Goal: Information Seeking & Learning: Compare options

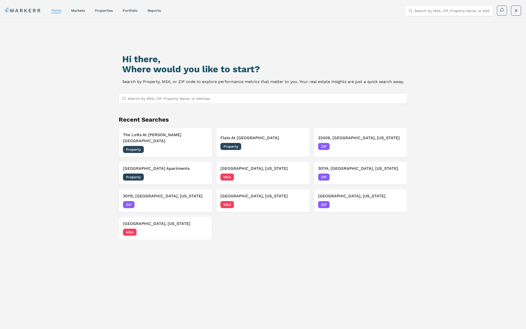
click at [66, 92] on div "Hi there, Where would you like to start? Search by Property, MSA, or ZIP code t…" at bounding box center [263, 190] width 526 height 337
click at [77, 10] on link "markets" at bounding box center [78, 11] width 14 height 4
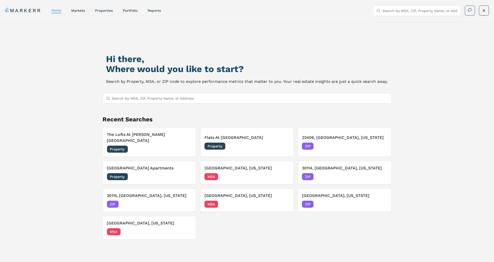
click at [134, 98] on input "Search by MSA, ZIP, Property Name, or Address" at bounding box center [250, 99] width 276 height 10
click at [82, 12] on link "markets" at bounding box center [78, 11] width 14 height 4
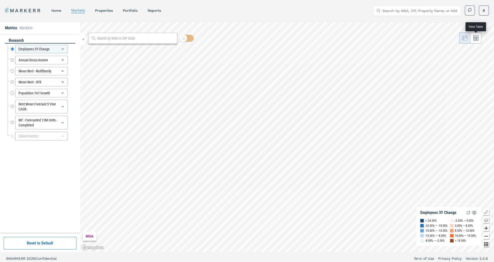
click at [475, 38] on icon at bounding box center [476, 38] width 5 height 5
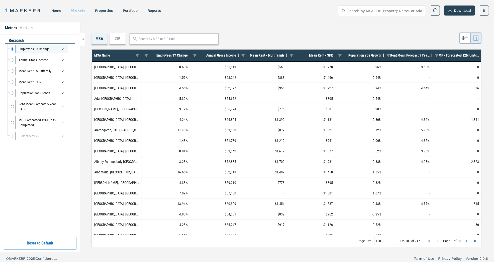
click at [75, 9] on link "markets" at bounding box center [78, 10] width 14 height 4
click at [466, 39] on icon at bounding box center [465, 38] width 6 height 6
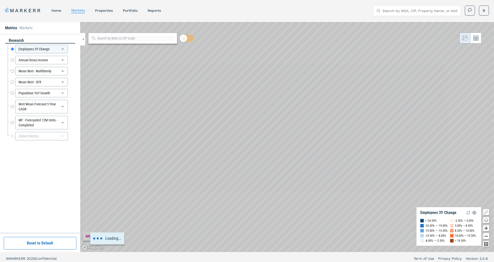
click at [55, 196] on div "research Employees 3Y Change Employees 3Y Change Annual Gross Income Annual Gro…" at bounding box center [40, 134] width 70 height 192
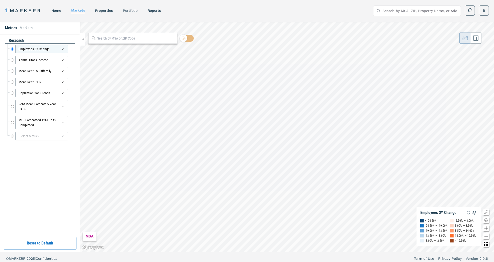
click at [126, 9] on link "Portfolio" at bounding box center [130, 11] width 15 height 4
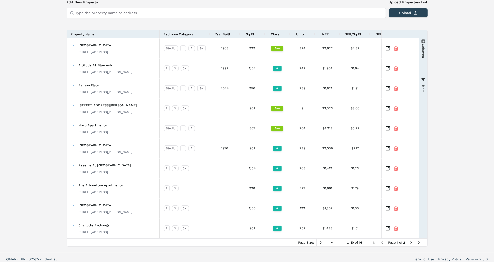
scroll to position [40, 0]
click at [74, 42] on span at bounding box center [74, 46] width 4 height 10
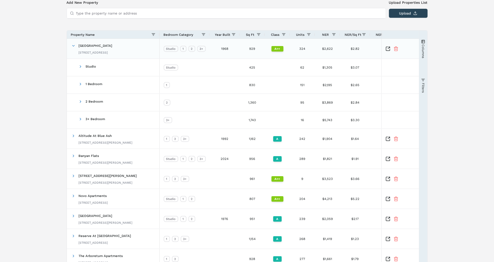
click at [387, 48] on icon "Inspect Comparable" at bounding box center [388, 48] width 5 height 5
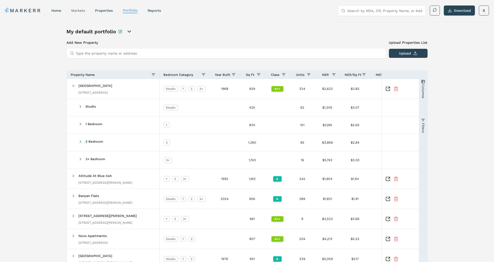
click at [78, 9] on link "markets" at bounding box center [78, 11] width 14 height 4
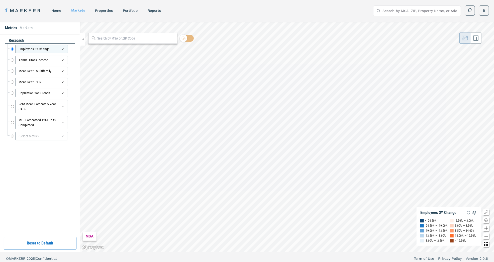
click at [27, 173] on div "research Employees 3Y Change Employees 3Y Change Annual Gross Income Annual Gro…" at bounding box center [40, 134] width 70 height 192
click at [12, 104] on input "Rent Mean Forecast 5 Year CAGR" at bounding box center [12, 107] width 3 height 14
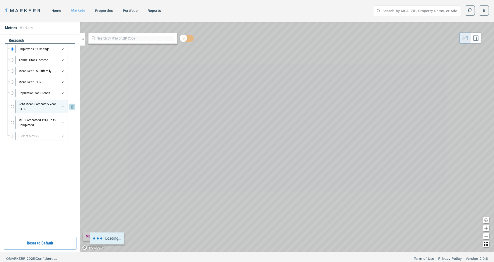
radio input "false"
radio input "true"
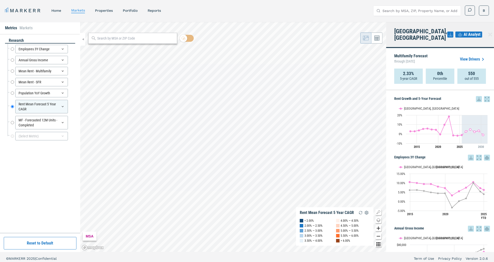
click at [470, 56] on link "View Drivers" at bounding box center [473, 59] width 26 height 6
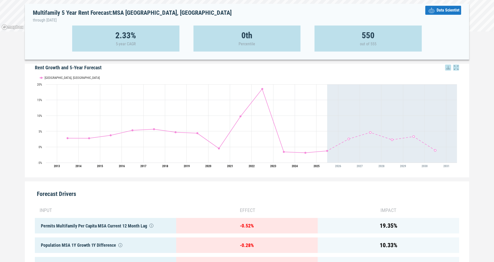
scroll to position [72, 0]
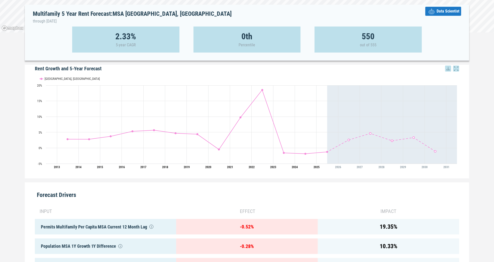
click at [448, 12] on span "Data Scientist" at bounding box center [448, 11] width 23 height 6
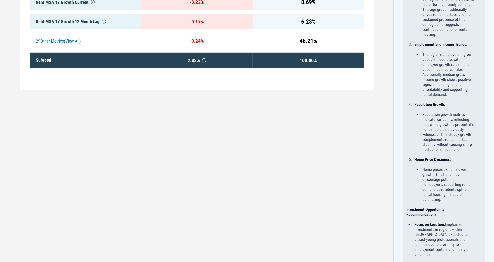
scroll to position [0, 0]
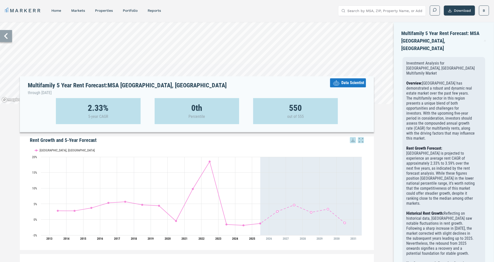
click at [484, 38] on icon at bounding box center [485, 41] width 3 height 6
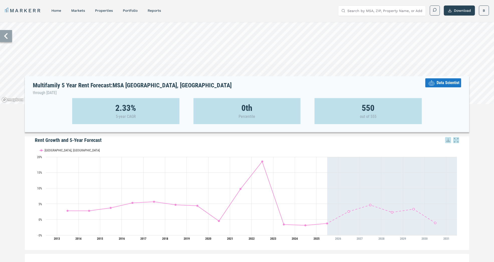
click at [6, 34] on icon at bounding box center [6, 36] width 4 height 6
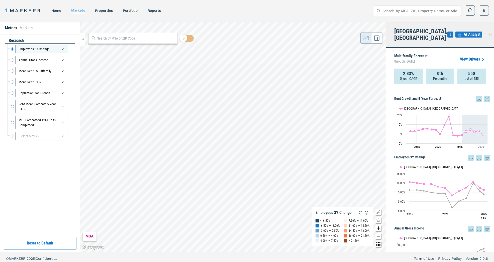
click at [487, 32] on icon at bounding box center [490, 35] width 6 height 6
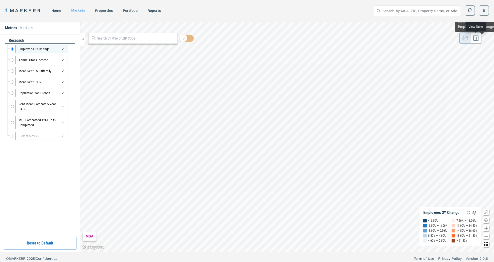
click at [479, 37] on button at bounding box center [476, 38] width 11 height 11
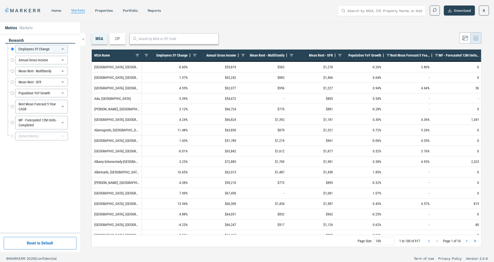
click at [408, 55] on span "Rent Mean Forecast 5 Year CAGR" at bounding box center [409, 55] width 39 height 4
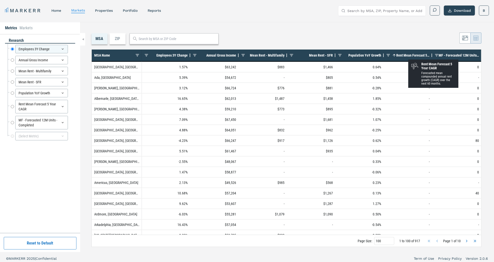
click at [408, 55] on span "Rent Mean Forecast 5 Year CAGR" at bounding box center [412, 55] width 33 height 4
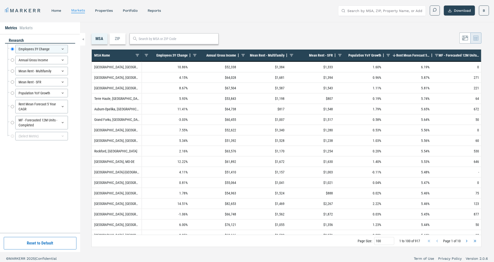
click at [119, 39] on div "ZIP" at bounding box center [118, 38] width 16 height 11
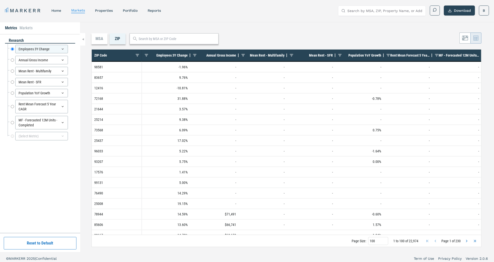
click at [268, 39] on div "MSA ZIP" at bounding box center [286, 38] width 390 height 11
click at [406, 57] on span "Rent Mean Forecast 5 Year CAGR" at bounding box center [409, 55] width 39 height 4
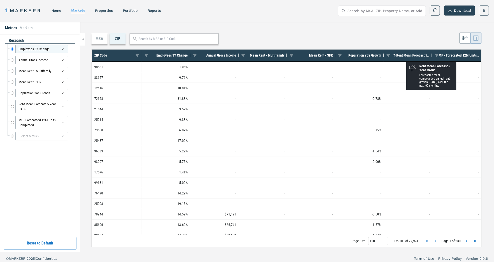
click at [406, 57] on span "Rent Mean Forecast 5 Year CAGR" at bounding box center [412, 55] width 33 height 4
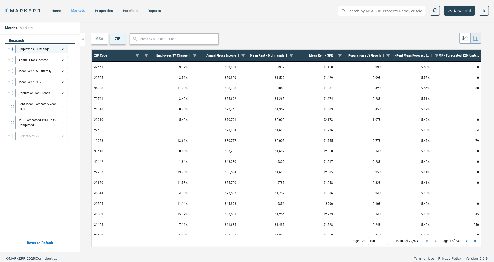
click at [122, 12] on nav "MARKERR home markets properties Portfolio reports" at bounding box center [83, 10] width 156 height 7
click at [132, 9] on link "Portfolio" at bounding box center [130, 11] width 15 height 4
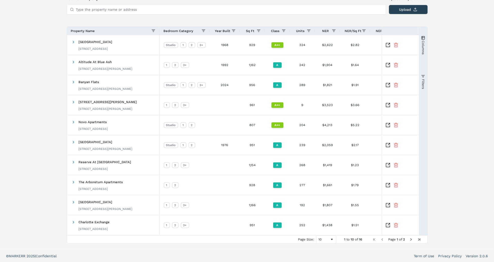
scroll to position [44, 0]
drag, startPoint x: 49, startPoint y: 49, endPoint x: 49, endPoint y: 27, distance: 22.6
click at [49, 27] on div "My default portfolio Add New Property Upload Properties List Type the property …" at bounding box center [247, 114] width 494 height 272
click at [55, 44] on div "My default portfolio Add New Property Upload Properties List Type the property …" at bounding box center [247, 114] width 494 height 272
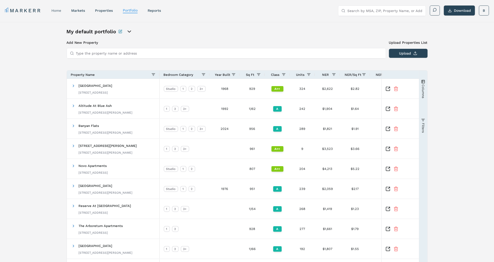
click at [56, 9] on link "home" at bounding box center [56, 11] width 10 height 4
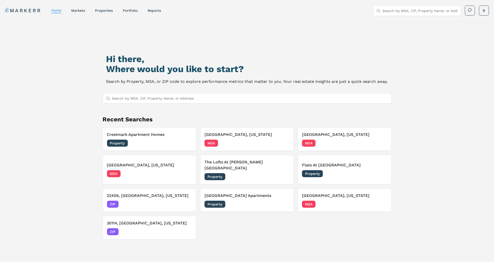
click at [37, 76] on div "Hi there, Where would you like to start? Search by Property, MSA, or ZIP code t…" at bounding box center [247, 157] width 494 height 270
click at [186, 99] on input "Search by MSA, ZIP, Property Name, or Address" at bounding box center [250, 99] width 276 height 10
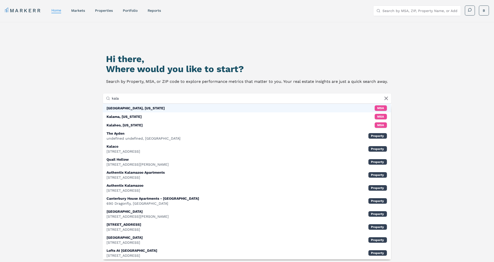
type input "kala"
click at [134, 107] on div "[GEOGRAPHIC_DATA], [US_STATE]" at bounding box center [136, 108] width 58 height 5
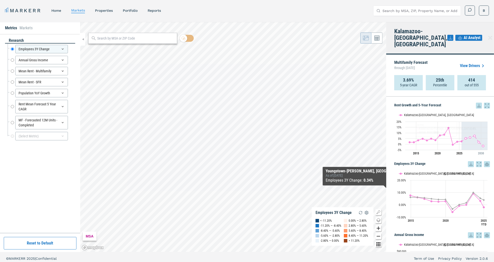
click at [388, 97] on div "Rent Growth and 5-Year Forecast Rent Growth and 5-Year Forecast Line chart with…" at bounding box center [440, 175] width 108 height 156
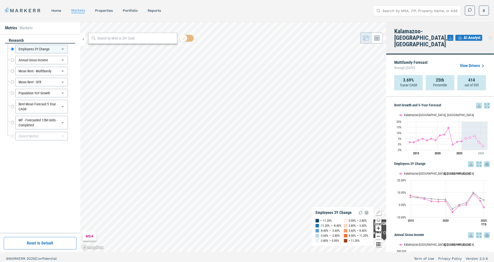
click at [378, 228] on icon "Zoom in map button" at bounding box center [379, 229] width 6 height 6
click at [11, 105] on input "Rent Mean Forecast 5 Year CAGR" at bounding box center [12, 107] width 3 height 14
radio input "false"
radio input "true"
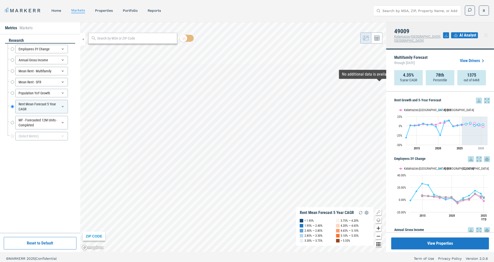
click at [476, 58] on link "View Drivers" at bounding box center [473, 61] width 26 height 6
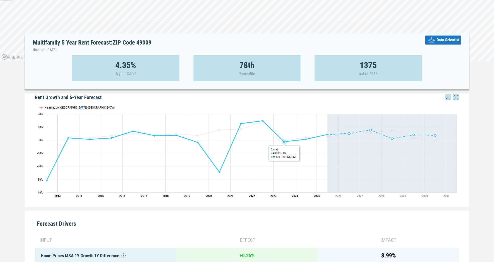
scroll to position [42, 0]
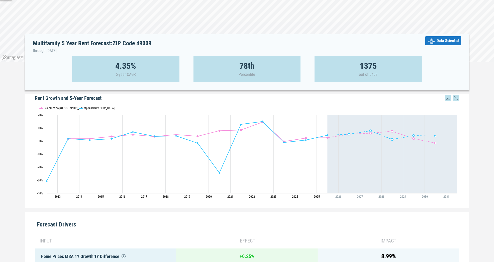
click at [445, 42] on span "Data Scientist" at bounding box center [448, 41] width 23 height 6
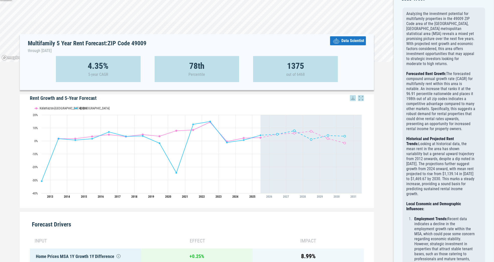
scroll to position [0, 0]
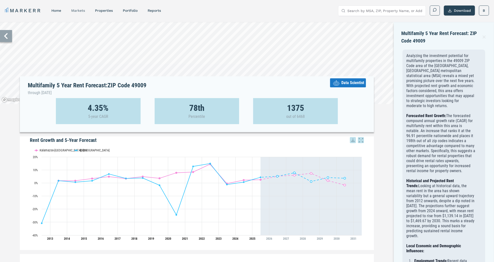
click at [78, 9] on link "markets" at bounding box center [78, 11] width 14 height 4
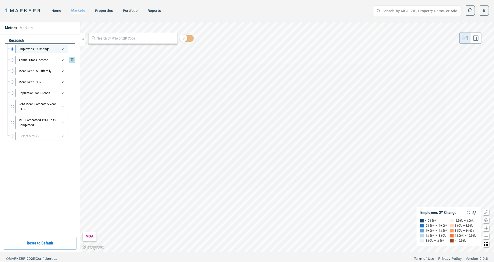
click at [11, 59] on input "Annual Gross Income" at bounding box center [12, 60] width 3 height 9
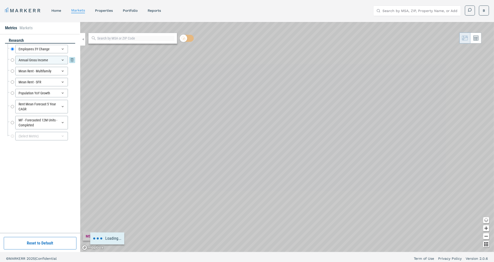
radio input "false"
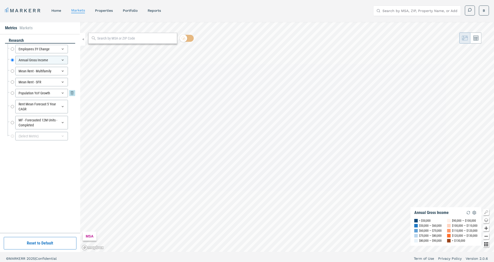
click at [11, 89] on input "Population YoY Growth" at bounding box center [12, 93] width 3 height 9
radio input "false"
radio input "true"
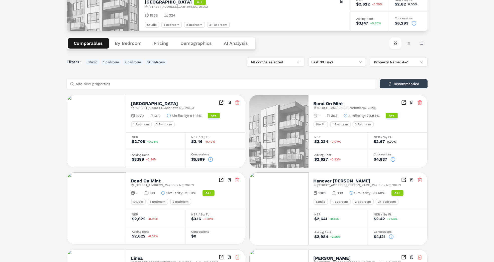
scroll to position [40, 0]
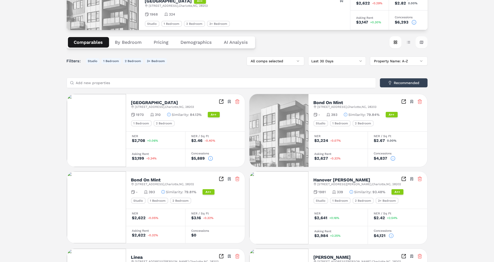
click at [423, 42] on button "Map view" at bounding box center [422, 42] width 12 height 12
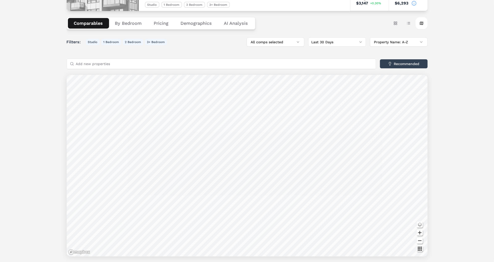
scroll to position [63, 0]
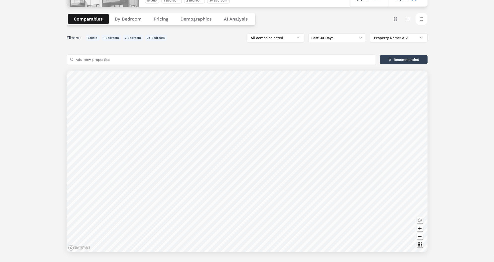
click at [117, 20] on button "By Bedroom" at bounding box center [128, 19] width 39 height 11
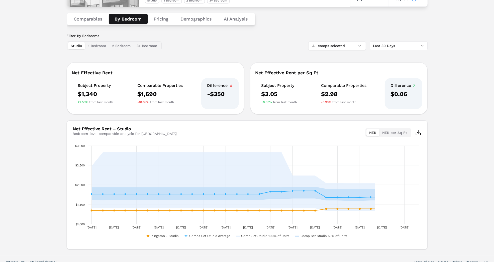
click at [44, 145] on div "Kingston A++ 124 E Kingston Ave , Charlotte , NC , 28203 Toggle portfolio menu …" at bounding box center [247, 107] width 494 height 297
click at [161, 18] on button "Pricing" at bounding box center [161, 19] width 27 height 11
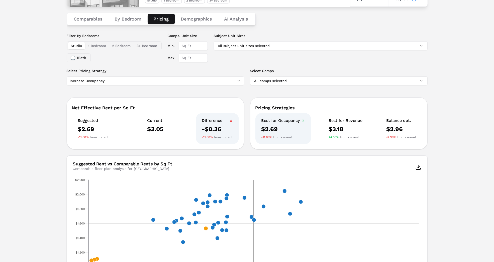
click at [38, 148] on div "Kingston A++ 124 E Kingston Ave , Charlotte , NC , 28203 Toggle portfolio menu …" at bounding box center [247, 197] width 494 height 477
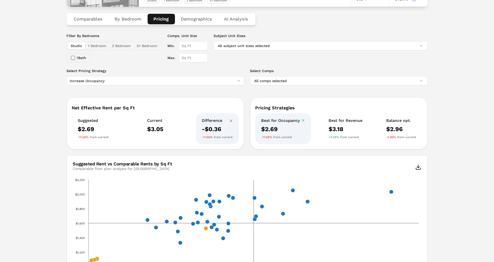
click at [49, 147] on div "Kingston A++ 124 E Kingston Ave , Charlotte , NC , 28203 Toggle portfolio menu …" at bounding box center [247, 197] width 494 height 477
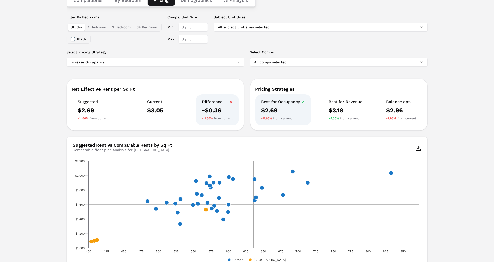
scroll to position [0, 0]
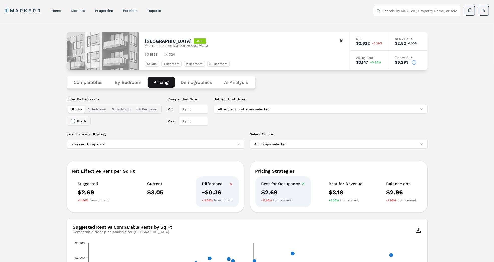
click at [77, 12] on link "markets" at bounding box center [78, 11] width 14 height 4
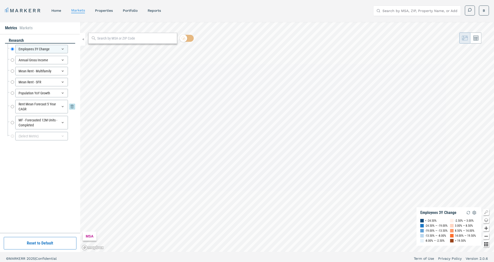
click at [12, 106] on input "Rent Mean Forecast 5 Year CAGR" at bounding box center [12, 107] width 3 height 14
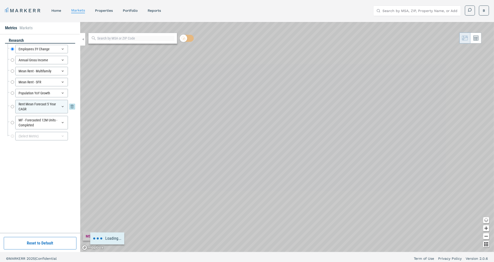
radio input "false"
radio input "true"
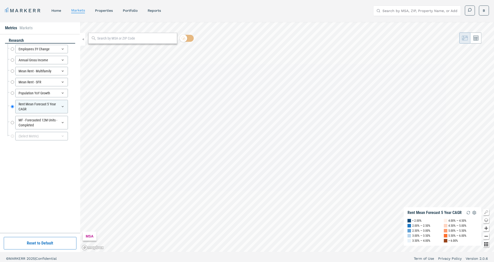
click at [138, 36] on input "text" at bounding box center [135, 38] width 77 height 5
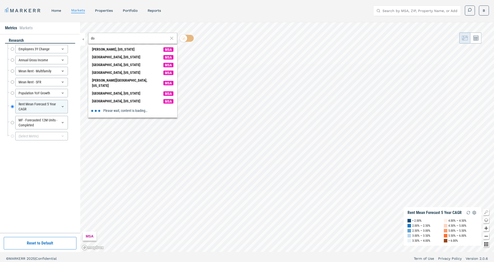
type input "d"
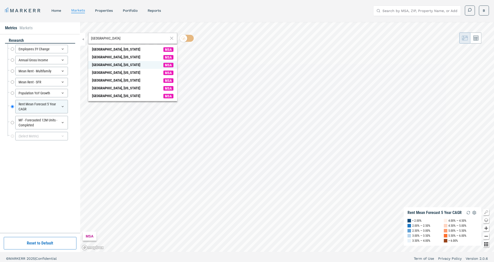
type input "atlanta"
click at [119, 67] on span "Atlanta, Georgia MSA" at bounding box center [132, 65] width 89 height 8
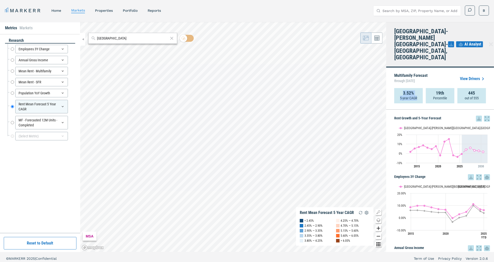
drag, startPoint x: 402, startPoint y: 79, endPoint x: 417, endPoint y: 83, distance: 15.3
click at [417, 88] on div "3.52% 5-year CAGR" at bounding box center [408, 95] width 29 height 15
click at [418, 78] on span "through [DATE]" at bounding box center [410, 81] width 33 height 7
drag, startPoint x: 468, startPoint y: 81, endPoint x: 492, endPoint y: 84, distance: 24.2
click at [492, 84] on div "Multifamily Forecast through June 2030 View Drivers 3.52% 5-year CAGR 19th Perc…" at bounding box center [440, 89] width 108 height 42
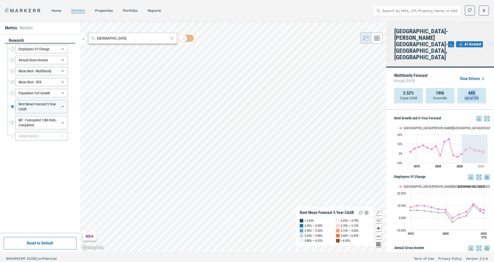
click at [486, 88] on div "445 out of 555" at bounding box center [471, 95] width 29 height 15
drag, startPoint x: 469, startPoint y: 80, endPoint x: 484, endPoint y: 86, distance: 16.6
click at [484, 88] on div "445 out of 555" at bounding box center [471, 95] width 29 height 15
click at [448, 96] on div "Multifamily Forecast through June 2030 View Drivers 3.52% 5-year CAGR 19th Perc…" at bounding box center [440, 89] width 108 height 42
click at [451, 93] on div "Multifamily Forecast through June 2030 View Drivers 3.52% 5-year CAGR 19th Perc…" at bounding box center [440, 89] width 108 height 42
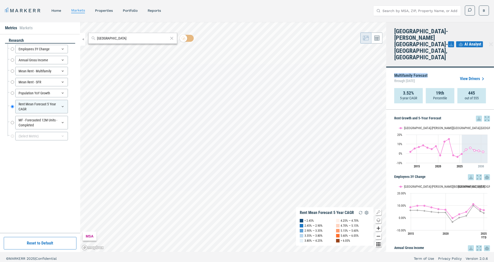
drag, startPoint x: 394, startPoint y: 63, endPoint x: 431, endPoint y: 61, distance: 36.9
click at [431, 68] on div "Multifamily Forecast through June 2030 View Drivers 3.52% 5-year CAGR 19th Perc…" at bounding box center [440, 89] width 108 height 42
click at [431, 70] on div "Multifamily Forecast through June 2030 View Drivers" at bounding box center [440, 79] width 92 height 19
click at [473, 76] on link "View Drivers" at bounding box center [473, 79] width 26 height 6
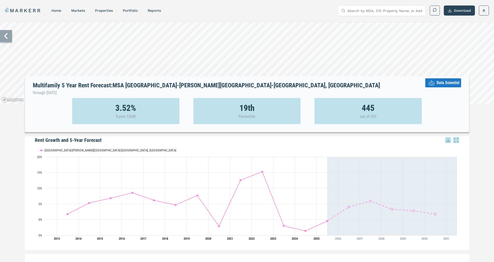
click at [440, 82] on span "Data Scientist" at bounding box center [448, 83] width 23 height 6
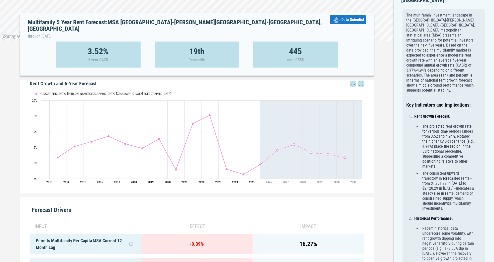
scroll to position [96, 0]
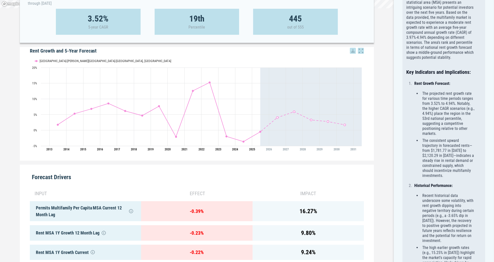
click at [389, 118] on div "Multifamily 5 Year Rent Forecast: MSA Atlanta-Sandy Springs-Roswell, GA through…" at bounding box center [197, 264] width 394 height 676
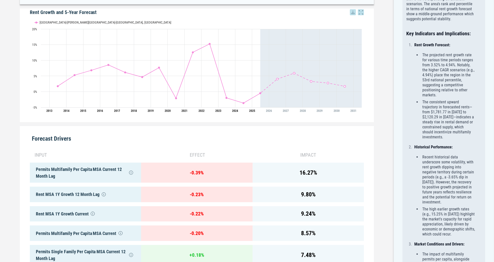
scroll to position [0, 0]
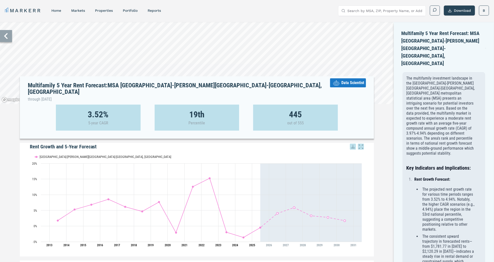
click at [4, 38] on icon at bounding box center [6, 36] width 12 height 12
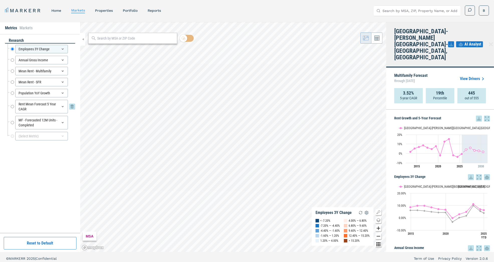
click at [12, 106] on input "Rent Mean Forecast 5 Year CAGR" at bounding box center [12, 107] width 3 height 14
radio input "false"
radio input "true"
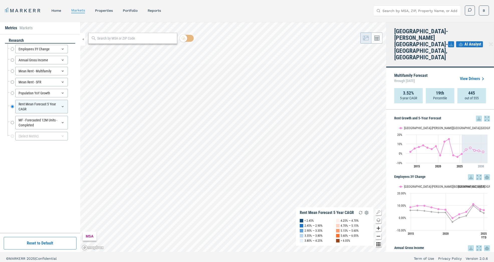
click at [488, 41] on icon at bounding box center [491, 44] width 6 height 6
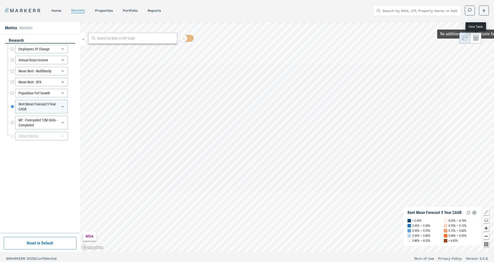
click at [476, 40] on icon at bounding box center [476, 38] width 5 height 5
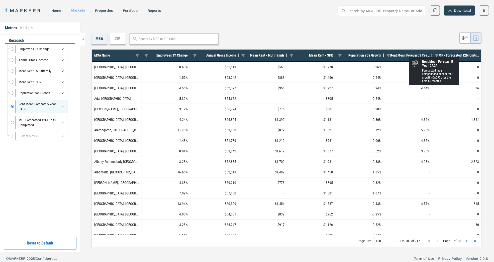
click at [414, 54] on span "Rent Mean Forecast 5 Year CAGR" at bounding box center [409, 55] width 39 height 4
click at [414, 54] on span "Rent Mean Forecast 5 Year CAGR" at bounding box center [412, 55] width 33 height 4
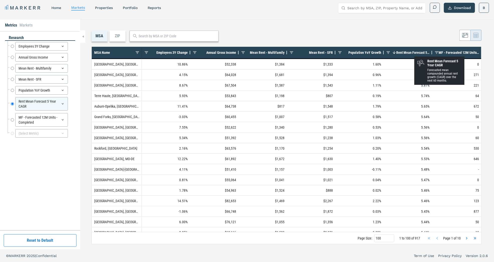
click at [414, 52] on span "Rent Mean Forecast 5 Year CAGR" at bounding box center [412, 53] width 33 height 4
click at [414, 52] on span "Rent Mean Forecast 5 Year CAGR" at bounding box center [409, 53] width 39 height 4
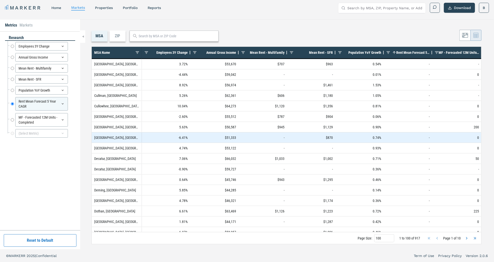
scroll to position [879, 0]
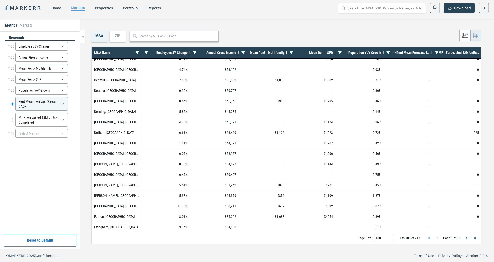
click at [408, 51] on span "Rent Mean Forecast 5 Year CAGR" at bounding box center [412, 53] width 33 height 4
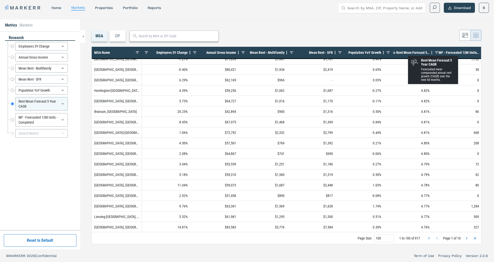
click at [408, 51] on span "Rent Mean Forecast 5 Year CAGR" at bounding box center [412, 53] width 33 height 4
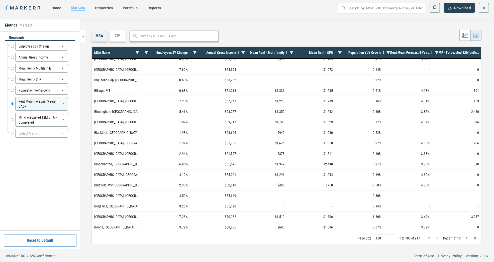
click at [165, 34] on input "text" at bounding box center [177, 36] width 77 height 5
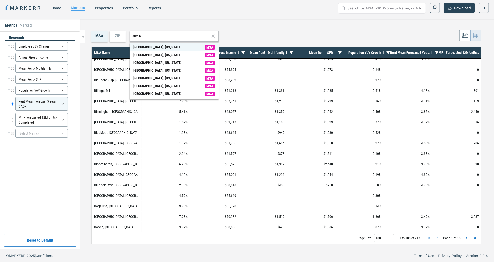
type input "austin"
click at [152, 48] on div "[GEOGRAPHIC_DATA], [US_STATE]" at bounding box center [157, 47] width 48 height 5
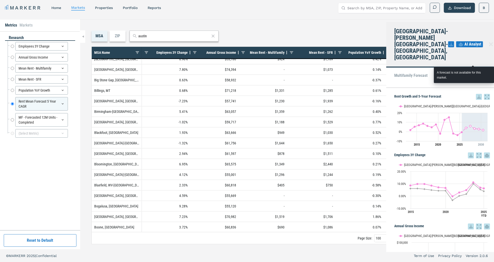
click at [470, 73] on span "View Drivers" at bounding box center [473, 76] width 26 height 6
click at [480, 73] on span "View Drivers" at bounding box center [473, 76] width 26 height 6
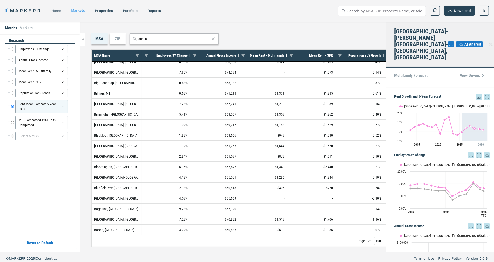
click at [57, 10] on link "home" at bounding box center [56, 11] width 10 height 4
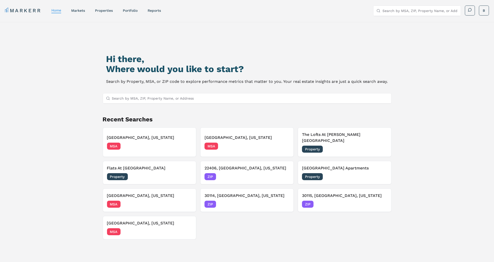
click at [171, 97] on input "Search by MSA, ZIP, Property Name, or Address" at bounding box center [250, 99] width 276 height 10
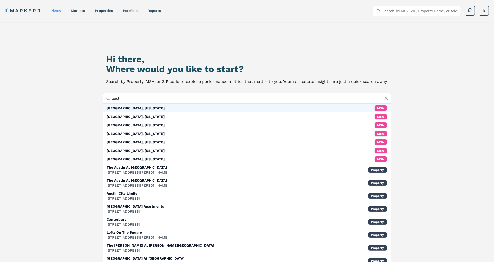
type input "austin"
click at [134, 109] on div "Austin, Texas MSA" at bounding box center [247, 108] width 288 height 9
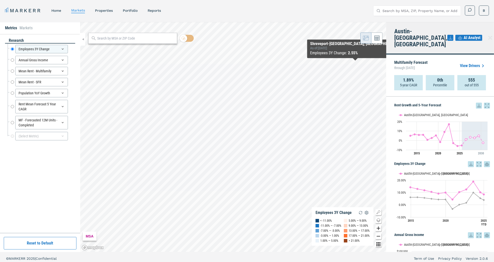
click at [477, 63] on link "View Drivers" at bounding box center [473, 66] width 26 height 6
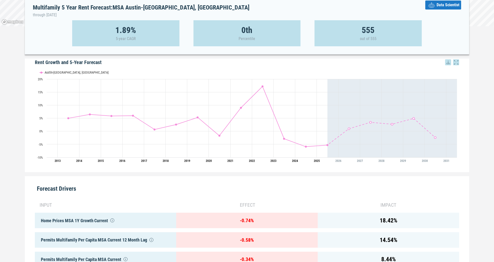
scroll to position [78, 0]
click at [11, 101] on div "Multifamily 5 Year Rent Forecast: MSA Austin-Round Rock, TX through June 2030 D…" at bounding box center [247, 157] width 494 height 427
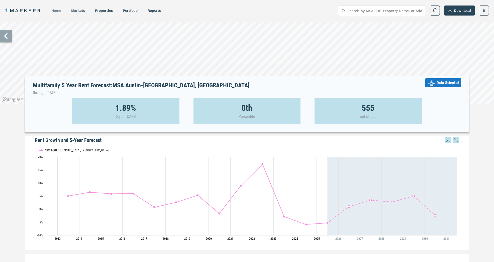
click at [57, 11] on link "home" at bounding box center [56, 11] width 10 height 4
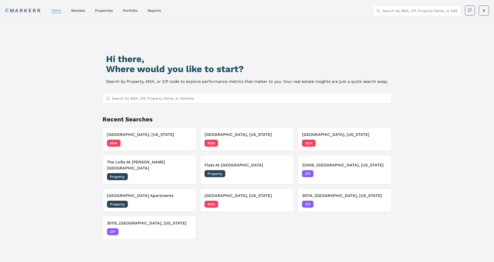
click at [134, 93] on div "Hi there, Where would you like to start? Search by Property, MSA, or ZIP code t…" at bounding box center [247, 161] width 346 height 262
click at [137, 96] on input "Search by MSA, ZIP, Property Name, or Address" at bounding box center [250, 99] width 276 height 10
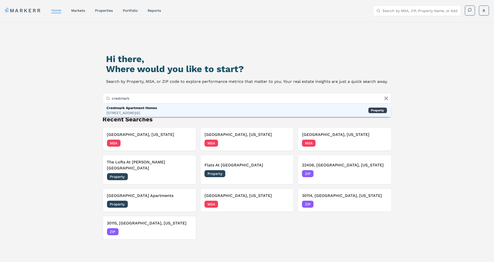
type input "crestmark"
click at [142, 114] on div "945 Crestmark Blvd, Lithia Springs" at bounding box center [132, 113] width 50 height 5
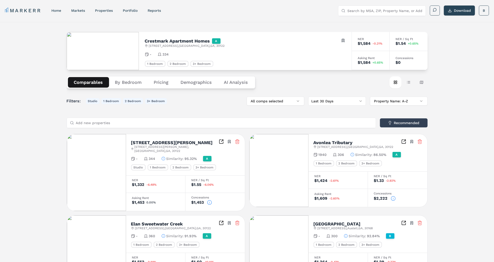
click at [312, 122] on input "Add new properties" at bounding box center [224, 123] width 297 height 10
click at [420, 82] on button "Map view" at bounding box center [422, 82] width 12 height 12
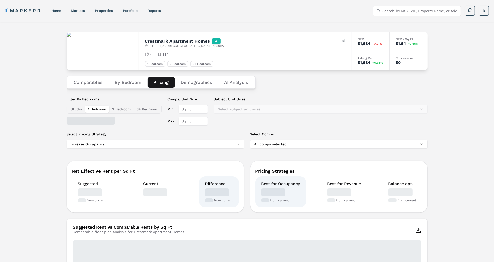
click at [160, 82] on button "Pricing" at bounding box center [161, 82] width 27 height 11
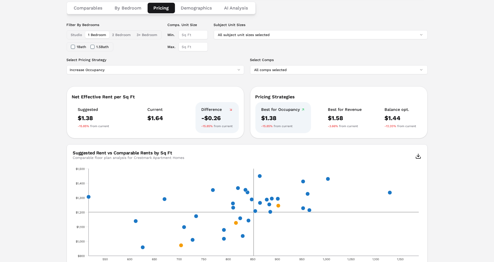
scroll to position [97, 0]
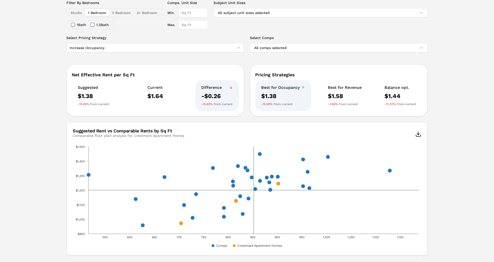
click at [119, 11] on button "2 Bedroom" at bounding box center [121, 12] width 25 height 7
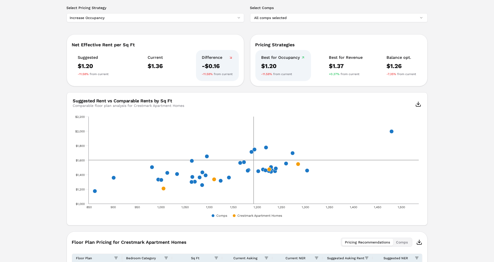
scroll to position [132, 0]
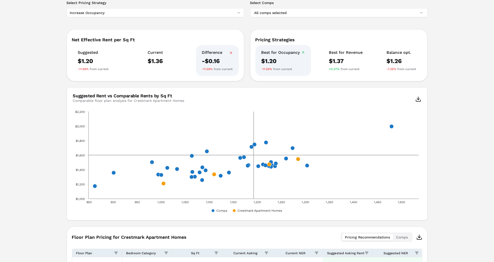
click at [47, 163] on div "Crestmark Apartment Homes A 945 Crestmark Blvd , Lithia Springs , GA , 30122 To…" at bounding box center [247, 128] width 494 height 477
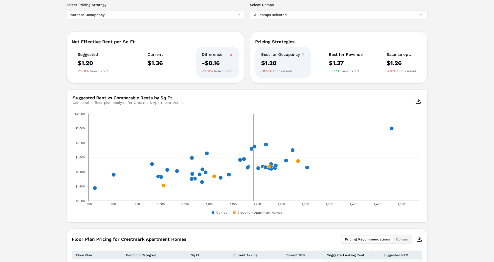
scroll to position [129, 0]
click at [190, 13] on html "MARKERR home markets properties Portfolio reports Search by MSA, ZIP, Property …" at bounding box center [247, 127] width 494 height 512
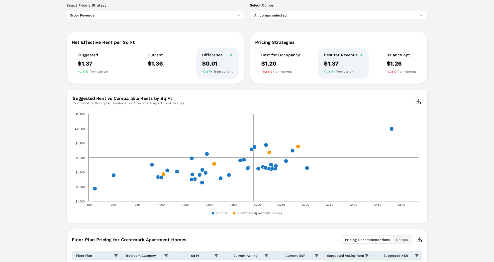
click at [40, 101] on div "Crestmark Apartment Homes A 945 Crestmark Blvd , Lithia Springs , GA , 30122 To…" at bounding box center [247, 131] width 494 height 477
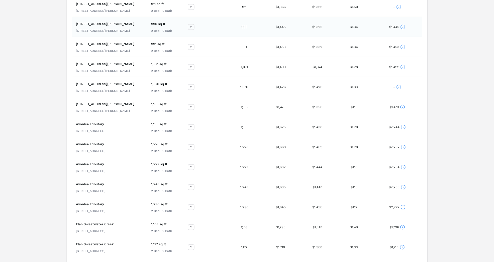
scroll to position [393, 0]
click at [403, 127] on icon at bounding box center [403, 127] width 0 height 1
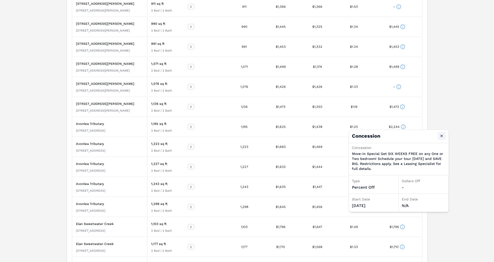
click at [443, 136] on button "Close" at bounding box center [442, 136] width 8 height 8
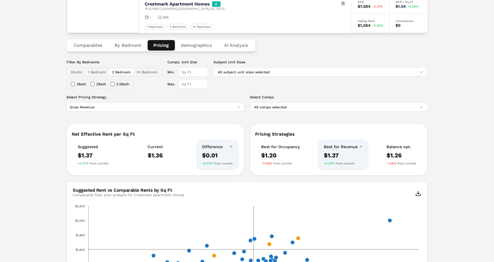
scroll to position [0, 0]
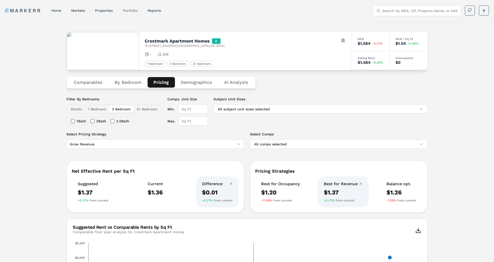
click at [131, 11] on link "Portfolio" at bounding box center [130, 11] width 15 height 4
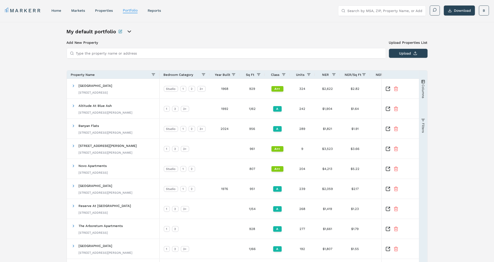
click at [40, 106] on div "My default portfolio Add New Property Upload Properties List Type the property …" at bounding box center [247, 158] width 494 height 272
click at [458, 10] on button "Download" at bounding box center [459, 11] width 31 height 10
click at [442, 59] on div "My default portfolio Add New Property Upload Properties List Type the property …" at bounding box center [247, 158] width 494 height 272
click at [98, 10] on link "properties" at bounding box center [104, 11] width 18 height 4
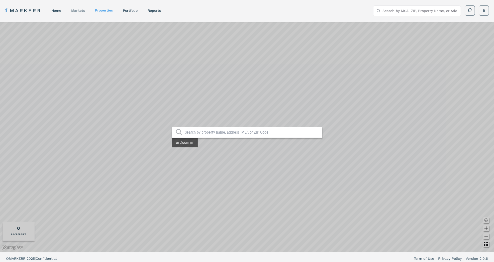
click at [79, 11] on link "markets" at bounding box center [78, 11] width 14 height 4
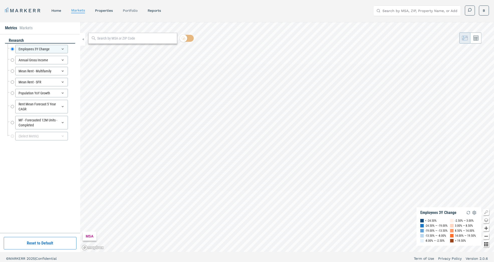
click at [134, 12] on link "Portfolio" at bounding box center [130, 11] width 15 height 4
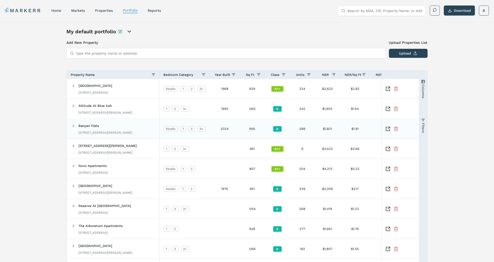
click at [81, 127] on span "Banyan Flats" at bounding box center [89, 126] width 21 height 4
click at [58, 13] on div "home" at bounding box center [56, 10] width 10 height 5
click at [57, 11] on link "home" at bounding box center [56, 11] width 10 height 4
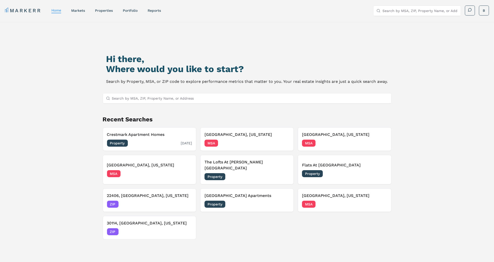
click at [139, 136] on h3 "Crestmark Apartment Homes" at bounding box center [149, 135] width 85 height 6
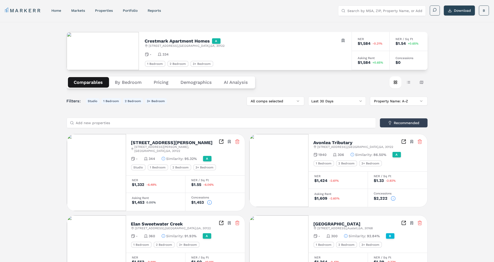
click at [129, 84] on button "By Bedroom" at bounding box center [128, 82] width 39 height 11
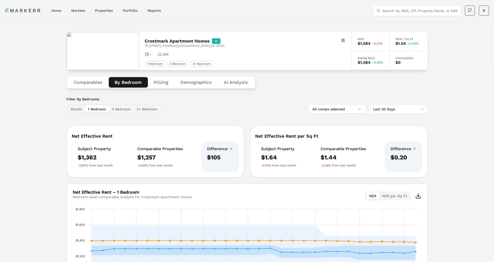
click at [161, 84] on button "Pricing" at bounding box center [161, 82] width 27 height 11
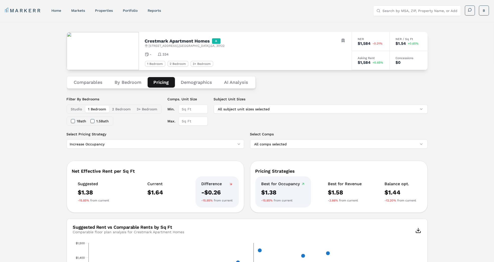
click at [199, 81] on button "Demographics" at bounding box center [196, 82] width 43 height 11
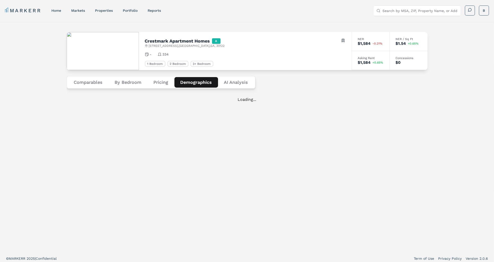
click at [44, 110] on div "Crestmark Apartment Homes A 945 Crestmark Blvd , Lithia Springs , GA , 30122 To…" at bounding box center [247, 137] width 494 height 230
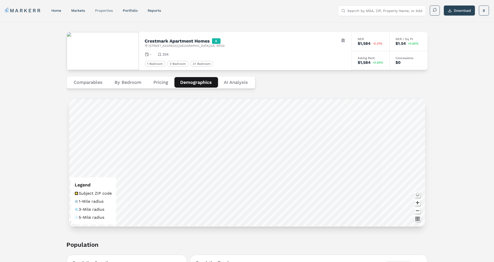
click at [106, 9] on link "properties" at bounding box center [104, 11] width 18 height 4
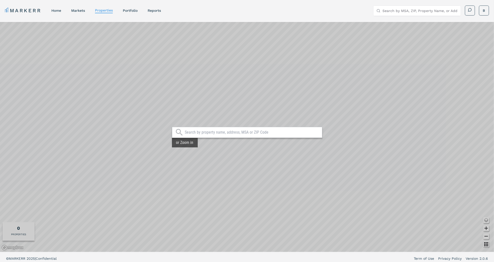
click at [192, 130] on input "text" at bounding box center [252, 132] width 135 height 5
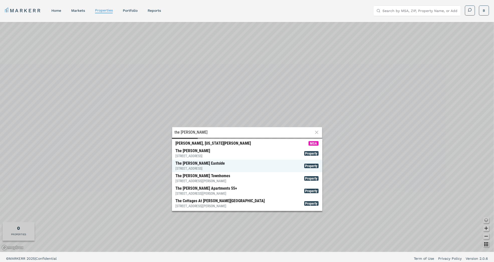
type input "the mallory"
click at [211, 165] on div "The Mallory Eastside 1705 N Greenville Ave, Richardson" at bounding box center [200, 166] width 49 height 10
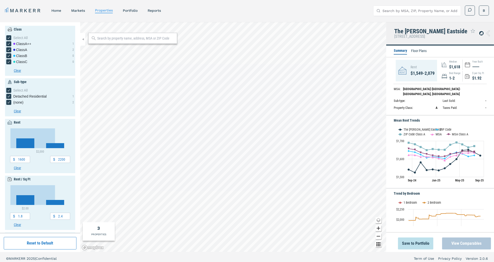
click at [462, 244] on button "View Comparables" at bounding box center [466, 244] width 49 height 12
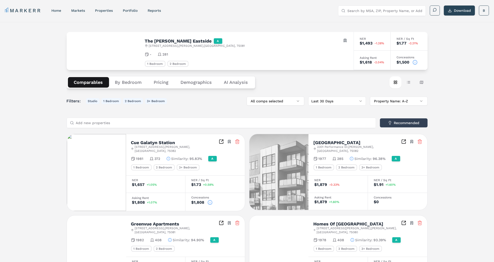
click at [421, 80] on button "Map view" at bounding box center [422, 82] width 12 height 12
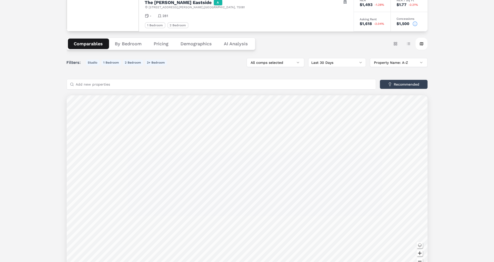
scroll to position [35, 0]
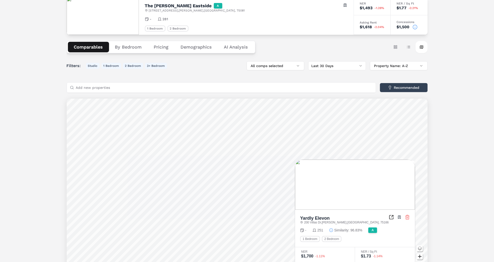
click at [407, 216] on icon at bounding box center [407, 217] width 5 height 5
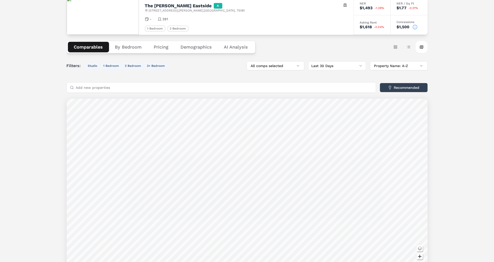
click at [330, 86] on input "Add new properties" at bounding box center [224, 88] width 297 height 10
click at [397, 47] on button "Card view" at bounding box center [396, 47] width 12 height 12
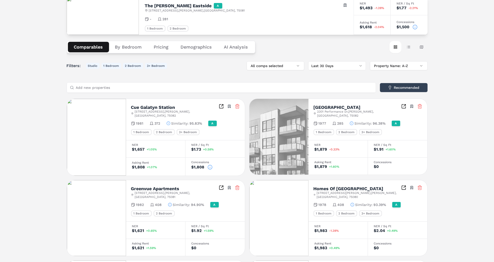
click at [443, 114] on div "The Mallory Eastside A 1705 N Greenville Ave , Richardson , TX , 75081 Toggle p…" at bounding box center [247, 247] width 494 height 520
click at [198, 45] on button "Demographics" at bounding box center [196, 47] width 43 height 11
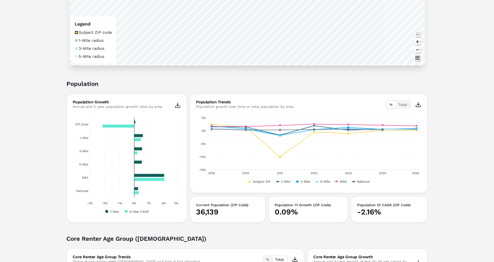
scroll to position [0, 0]
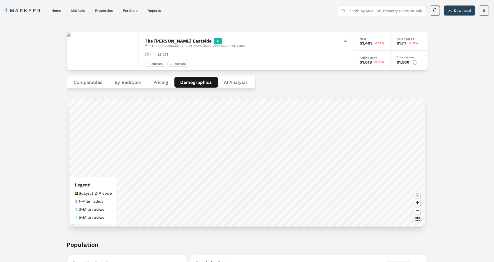
click at [236, 81] on Analysis "AI Analysis" at bounding box center [236, 82] width 36 height 11
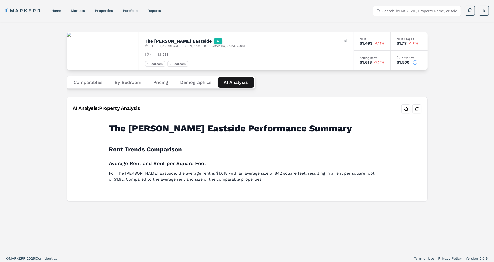
click at [40, 102] on div "The Mallory Eastside A 1705 N Greenville Ave , Richardson , TX , 75081 Toggle p…" at bounding box center [247, 137] width 494 height 230
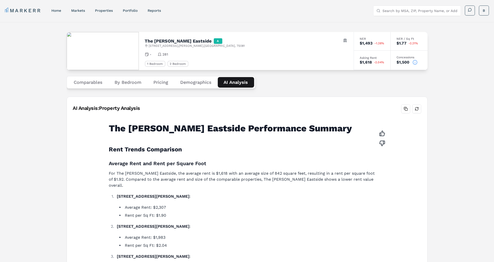
click at [161, 82] on button "Pricing" at bounding box center [161, 82] width 27 height 11
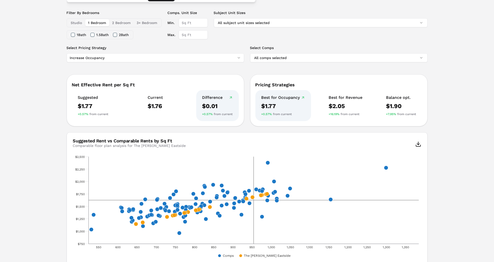
scroll to position [103, 0]
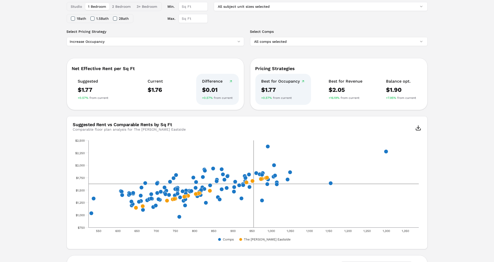
scroll to position [0, 0]
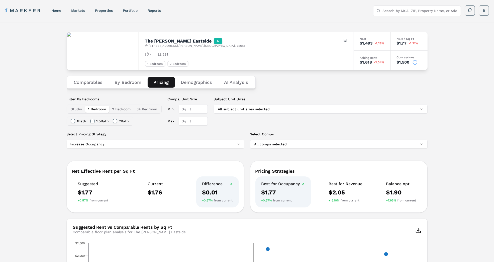
click at [123, 110] on button "2 Bedroom" at bounding box center [121, 109] width 25 height 7
click at [197, 121] on input "Max." at bounding box center [193, 121] width 29 height 9
type input "1600"
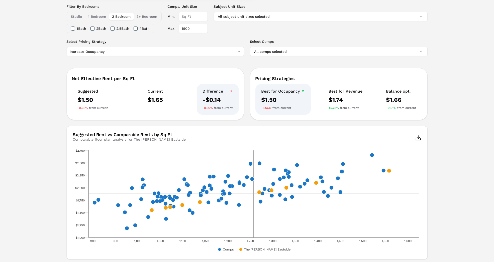
scroll to position [99, 0]
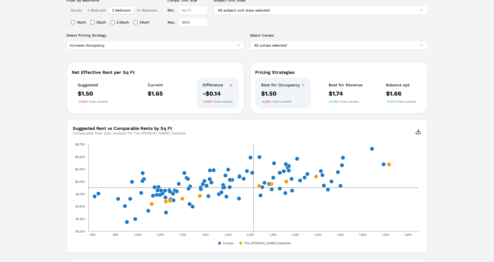
click at [28, 120] on div "The Mallory Eastside A 1705 N Greenville Ave , Richardson , TX , 75081 Toggle p…" at bounding box center [247, 221] width 494 height 597
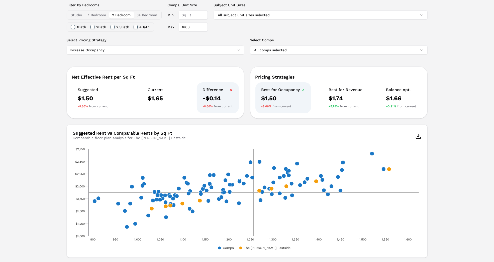
scroll to position [98, 0]
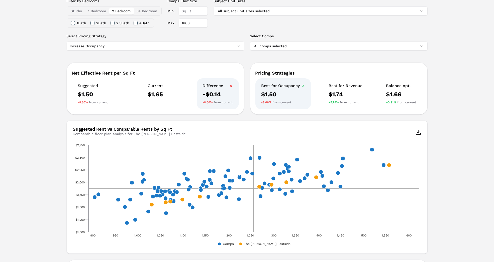
click at [143, 45] on html "MARKERR home markets properties Portfolio reports Search by MSA, ZIP, Property …" at bounding box center [247, 218] width 494 height 632
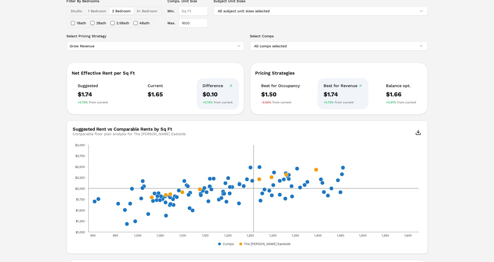
click at [38, 92] on div "The Mallory Eastside A 1705 N Greenville Ave , Richardson , TX , 75081 Toggle p…" at bounding box center [247, 222] width 494 height 597
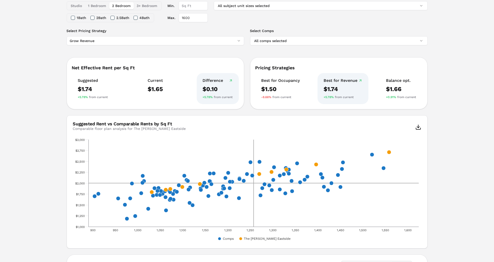
scroll to position [104, 0]
click at [453, 161] on div "The Mallory Eastside A 1705 N Greenville Ave , Richardson , TX , 75081 Toggle p…" at bounding box center [247, 216] width 494 height 597
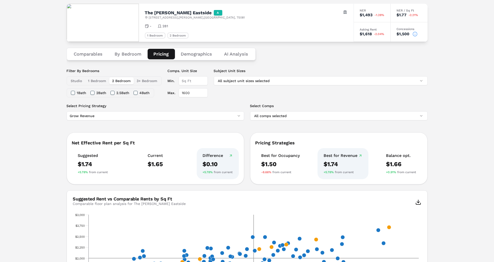
scroll to position [0, 0]
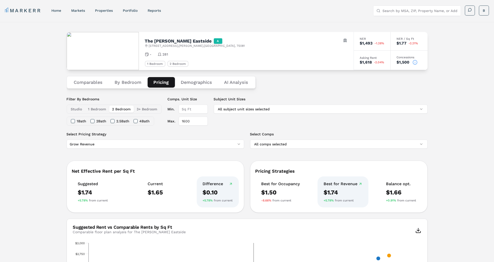
click at [194, 81] on button "Demographics" at bounding box center [196, 82] width 43 height 11
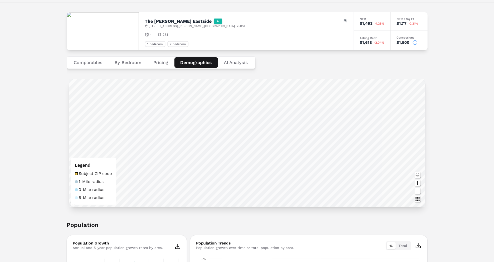
scroll to position [21, 0]
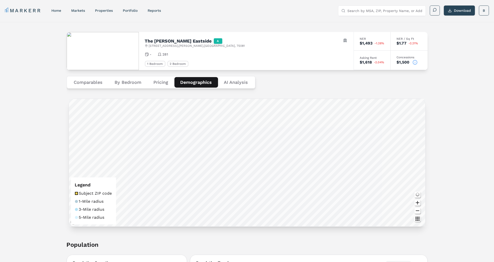
click at [85, 81] on button "Comparables" at bounding box center [88, 82] width 41 height 11
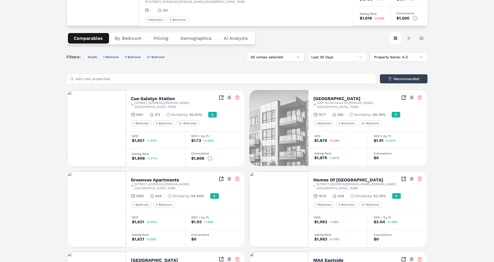
scroll to position [44, 0]
click at [406, 38] on button "Table view" at bounding box center [409, 39] width 12 height 12
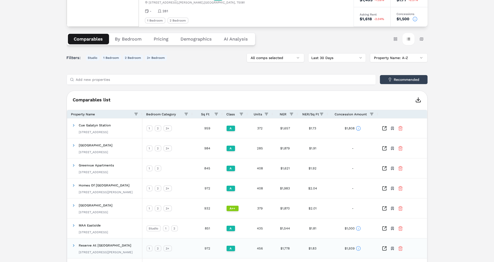
scroll to position [0, 0]
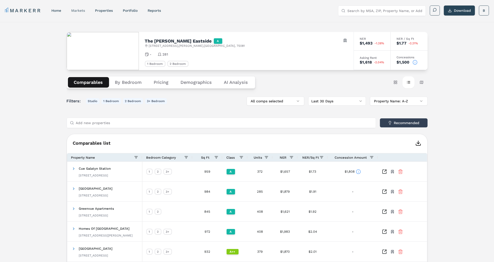
click at [81, 10] on link "markets" at bounding box center [78, 11] width 14 height 4
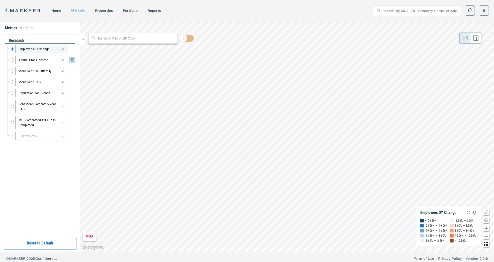
click at [12, 60] on input "Annual Gross Income" at bounding box center [12, 60] width 3 height 9
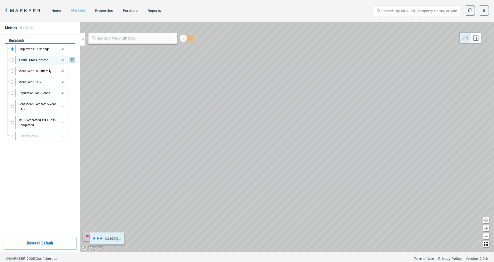
radio input "false"
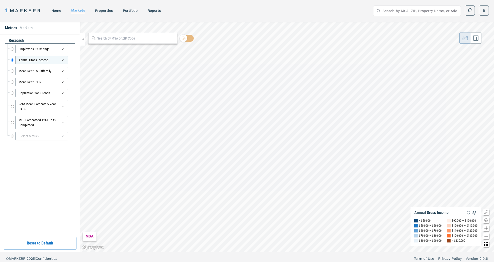
click at [10, 72] on div "Mean Rent - Multifamily Mean Rent - Multifamily" at bounding box center [42, 71] width 68 height 11
click at [13, 70] on input "Mean Rent - Multifamily" at bounding box center [12, 71] width 3 height 9
radio input "false"
click at [12, 81] on input "Mean Rent - SFR" at bounding box center [12, 82] width 3 height 9
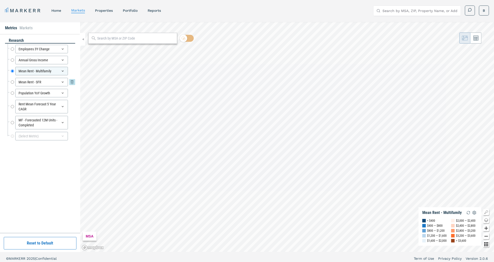
radio input "false"
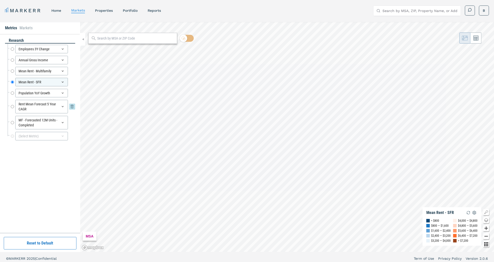
click at [12, 105] on input "Rent Mean Forecast 5 Year CAGR" at bounding box center [12, 107] width 3 height 14
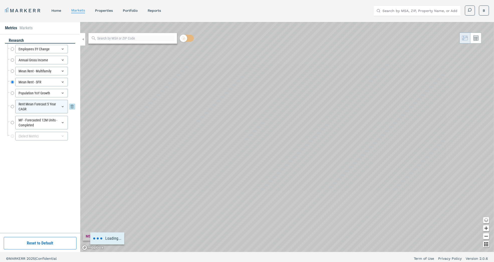
radio input "false"
radio input "true"
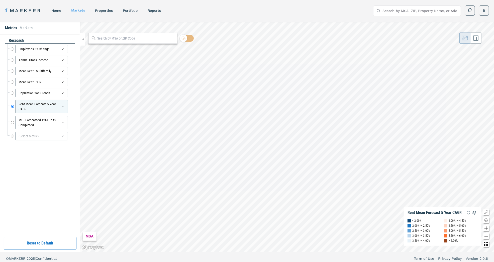
click at [110, 39] on input "text" at bounding box center [135, 38] width 77 height 5
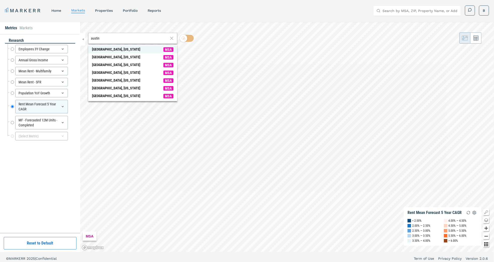
type input "austin"
click at [111, 49] on div "[GEOGRAPHIC_DATA], [US_STATE]" at bounding box center [116, 49] width 48 height 5
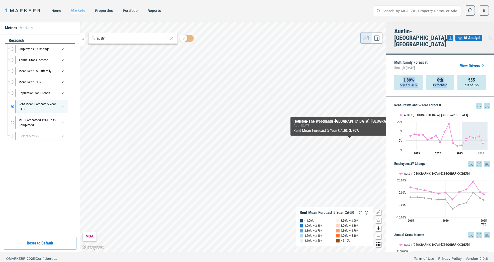
drag, startPoint x: 403, startPoint y: 73, endPoint x: 425, endPoint y: 83, distance: 24.3
click at [425, 83] on div "1.89% 5-year CAGR 0th Percentile 555 out of 555" at bounding box center [440, 82] width 92 height 15
click at [424, 79] on div "1.89% 5-year CAGR 0th Percentile 555 out of 555" at bounding box center [440, 82] width 92 height 15
drag, startPoint x: 465, startPoint y: 73, endPoint x: 482, endPoint y: 81, distance: 18.7
click at [482, 81] on div "555 out of 555" at bounding box center [471, 82] width 29 height 15
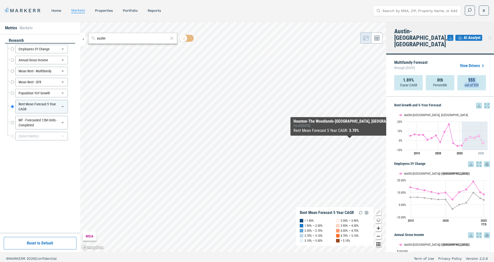
click at [482, 81] on div "555 out of 555" at bounding box center [471, 82] width 29 height 15
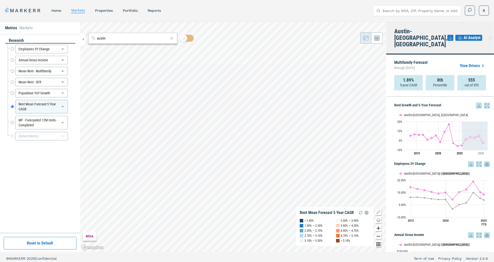
click at [378, 230] on icon "Zoom in map button" at bounding box center [379, 229] width 6 height 6
click at [220, 169] on div "ZIP CODE Rent Mean Forecast 5 Year CAGR < 0.60% 0.60% — 1.20% 1.20% — 1.80% 1.8…" at bounding box center [233, 137] width 306 height 230
click at [473, 63] on link "View Drivers" at bounding box center [473, 66] width 26 height 6
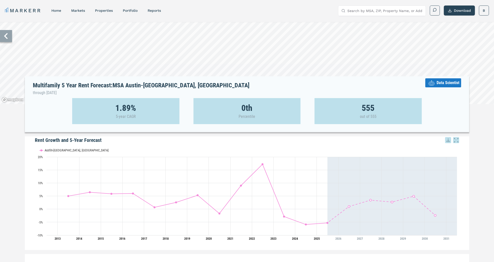
click at [477, 113] on div "Multifamily 5 Year Rent Forecast: MSA Austin-Round Rock, TX through June 2030 D…" at bounding box center [247, 235] width 494 height 427
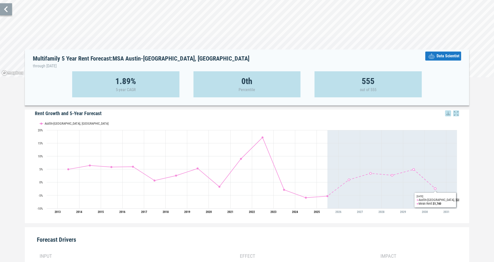
scroll to position [18, 0]
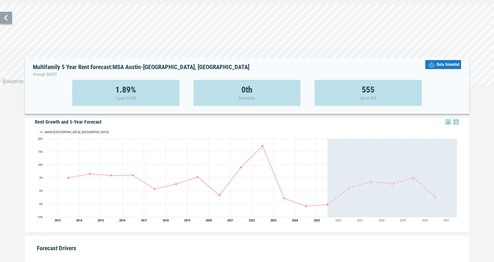
click at [442, 66] on span "Data Scientist" at bounding box center [448, 65] width 23 height 6
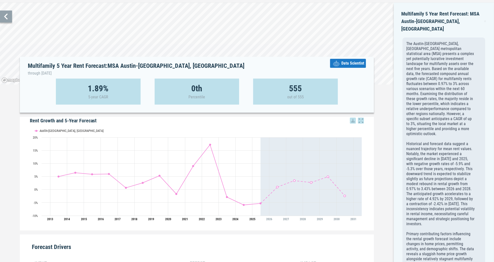
scroll to position [0, 0]
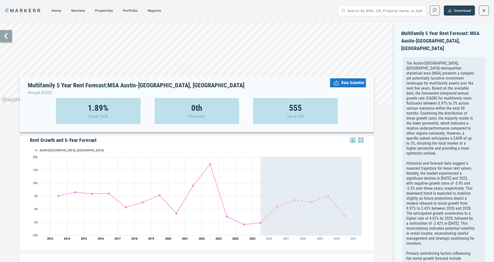
click at [8, 37] on icon at bounding box center [6, 36] width 12 height 12
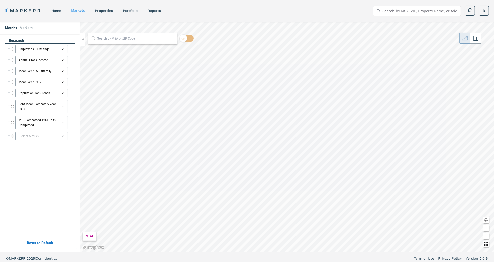
radio input "true"
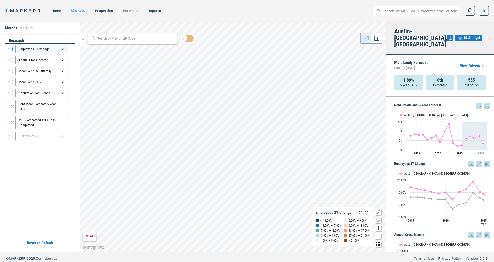
click at [132, 11] on link "Portfolio" at bounding box center [130, 11] width 15 height 4
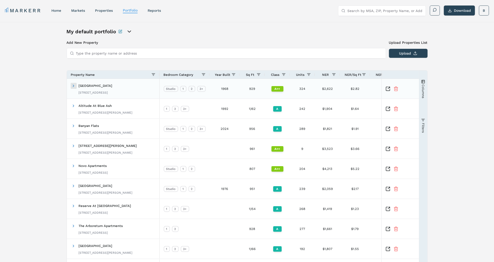
click at [75, 86] on span at bounding box center [74, 86] width 4 height 4
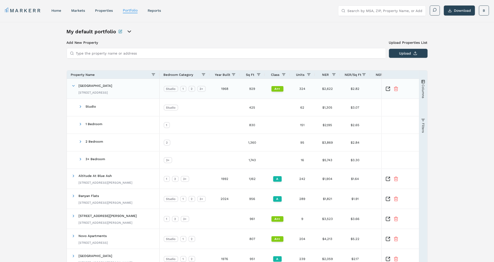
click at [388, 87] on icon "Inspect Comparable" at bounding box center [388, 88] width 5 height 5
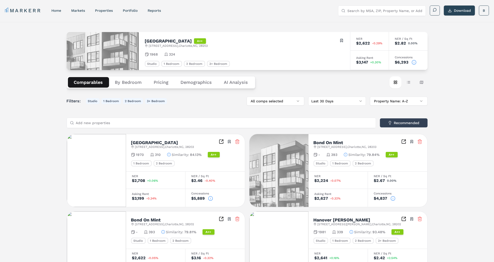
click at [132, 10] on link "Portfolio" at bounding box center [130, 11] width 15 height 4
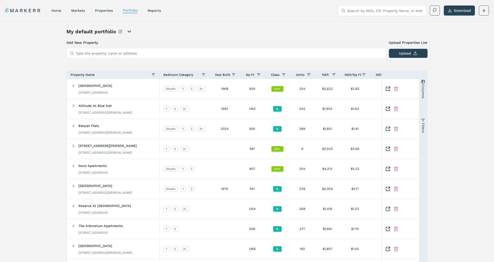
click at [35, 99] on div "My default portfolio Add New Property Upload Properties List Type the property …" at bounding box center [247, 158] width 494 height 272
click at [129, 31] on icon "open portfolio options" at bounding box center [129, 32] width 6 height 6
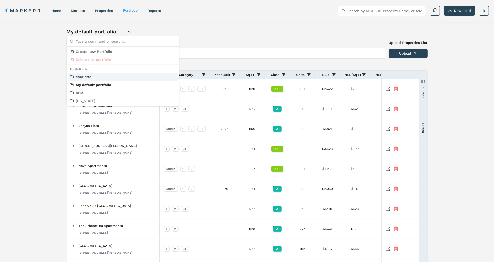
click at [87, 77] on link "charlotte" at bounding box center [123, 76] width 106 height 5
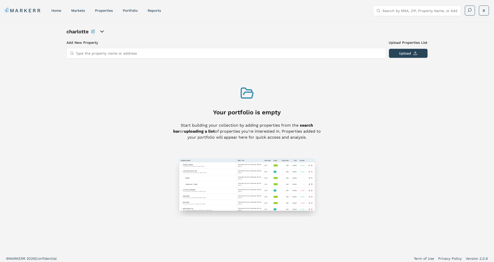
click at [102, 55] on input "Type the property name or address" at bounding box center [229, 53] width 307 height 10
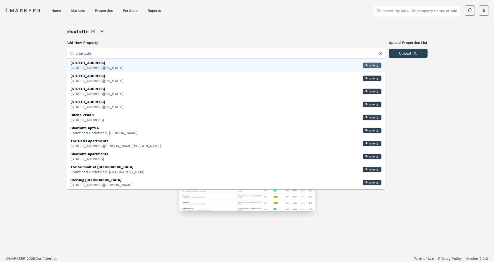
type input "charlotte"
click at [373, 66] on div "Property" at bounding box center [372, 66] width 19 height 6
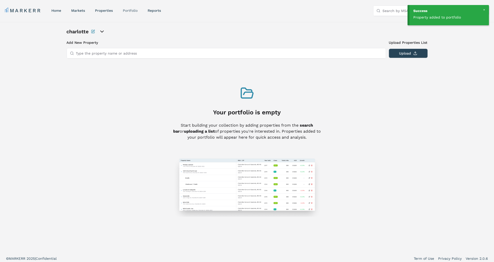
click at [131, 9] on link "Portfolio" at bounding box center [130, 11] width 15 height 4
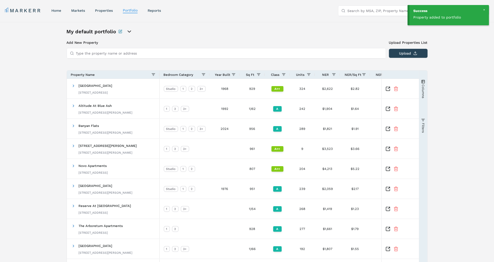
click at [37, 112] on div "My default portfolio Add New Property Upload Properties List Type the property …" at bounding box center [247, 158] width 494 height 272
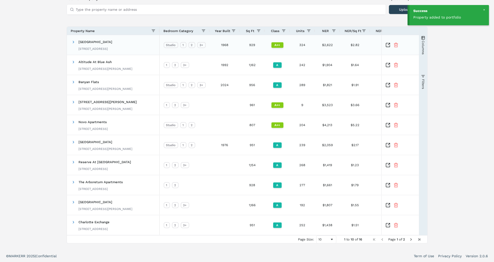
click at [388, 46] on icon "Inspect Comparable" at bounding box center [388, 45] width 5 height 5
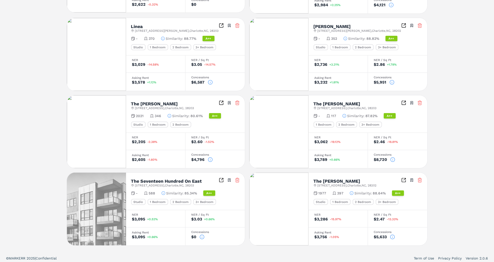
scroll to position [271, 0]
click at [236, 179] on icon at bounding box center [237, 180] width 3 height 3
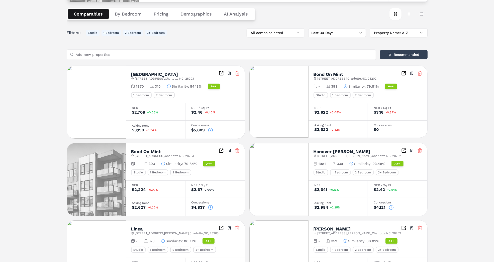
scroll to position [0, 0]
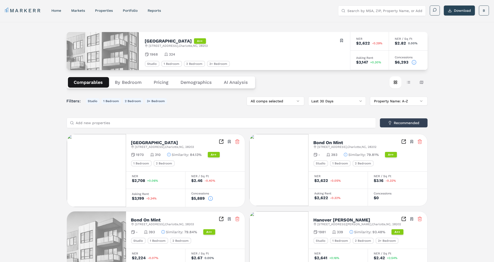
click at [160, 80] on button "Pricing" at bounding box center [161, 82] width 27 height 11
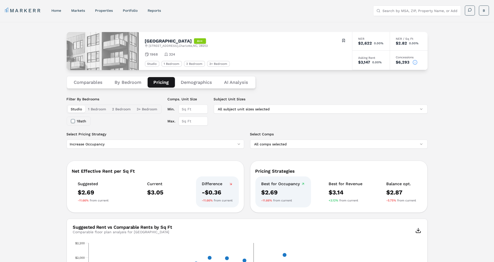
click at [197, 79] on button "Demographics" at bounding box center [196, 82] width 43 height 11
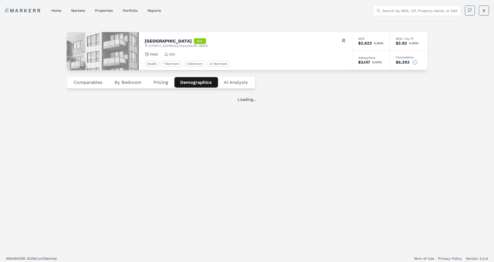
click at [41, 104] on div "Kingston A++ [STREET_ADDRESS] Toggle portfolio menu 1968 324 Studio 1 Bedroom 2…" at bounding box center [247, 137] width 494 height 230
click at [42, 128] on div "Kingston A++ [STREET_ADDRESS] Toggle portfolio menu 1968 324 Studio 1 Bedroom 2…" at bounding box center [247, 137] width 494 height 230
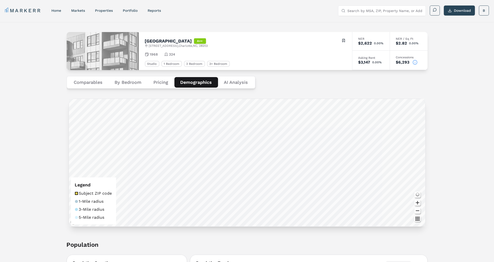
click at [159, 83] on button "Pricing" at bounding box center [161, 82] width 27 height 11
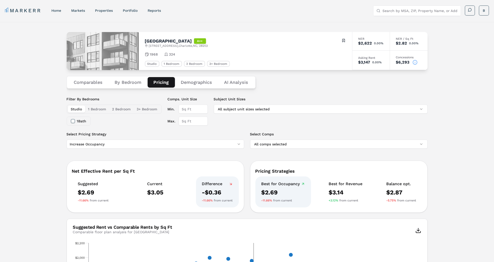
click at [45, 107] on div "Kingston A++ [STREET_ADDRESS] Toggle portfolio menu 1968 324 Studio 1 Bedroom 2…" at bounding box center [247, 260] width 494 height 477
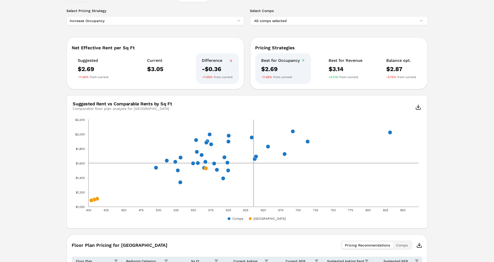
scroll to position [125, 0]
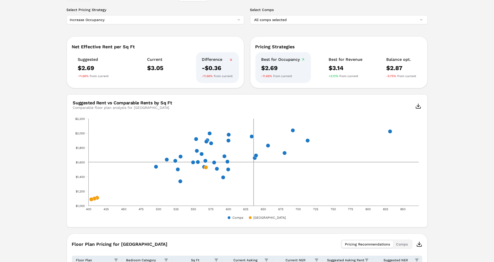
click at [38, 142] on div "Kingston A++ [STREET_ADDRESS] Toggle portfolio menu 1968 324 Studio 1 Bedroom 2…" at bounding box center [247, 135] width 494 height 477
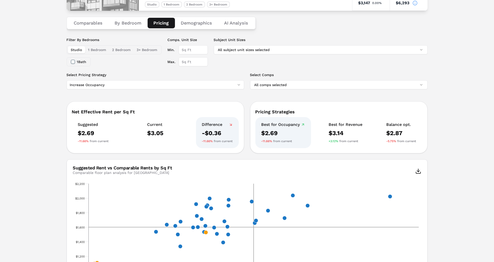
scroll to position [46, 0]
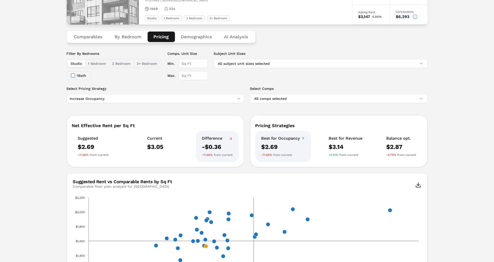
click at [200, 75] on input "Max." at bounding box center [193, 75] width 29 height 9
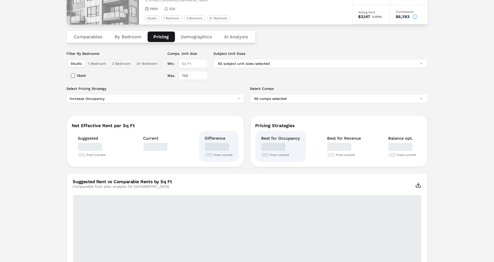
type input "700"
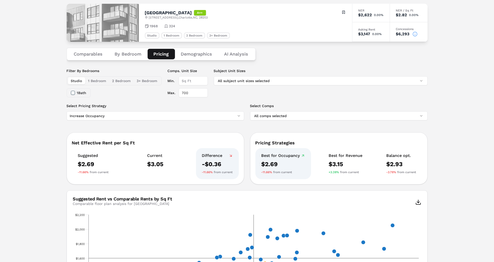
scroll to position [27, 0]
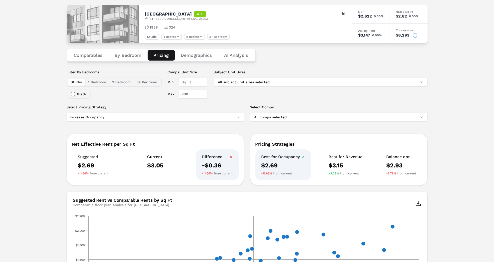
click at [117, 119] on html "MARKERR home markets properties Portfolio reports Search by MSA, ZIP, Property …" at bounding box center [247, 229] width 494 height 512
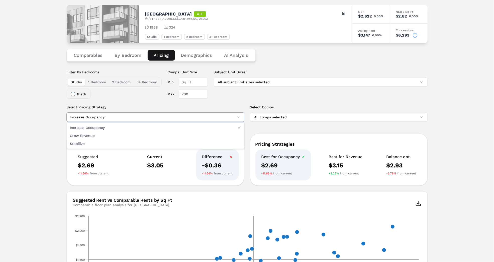
click at [455, 152] on html "MARKERR home markets properties Portfolio reports Search by MSA, ZIP, Property …" at bounding box center [247, 229] width 494 height 512
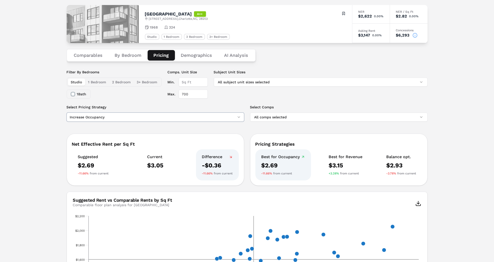
scroll to position [79, 0]
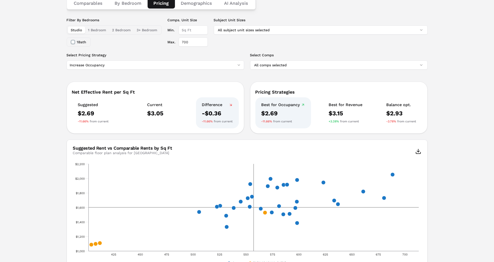
click at [238, 67] on html "MARKERR home markets properties Portfolio reports Search by MSA, ZIP, Property …" at bounding box center [247, 177] width 494 height 512
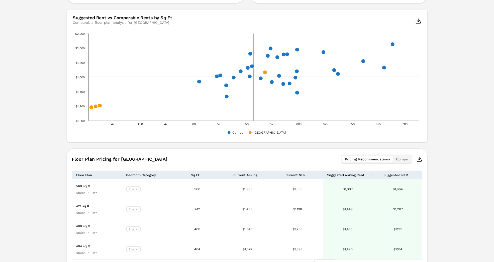
scroll to position [249, 0]
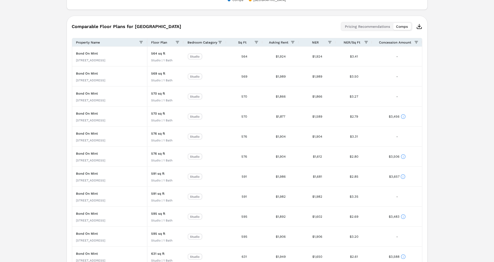
scroll to position [343, 0]
click at [403, 116] on icon at bounding box center [403, 116] width 5 height 5
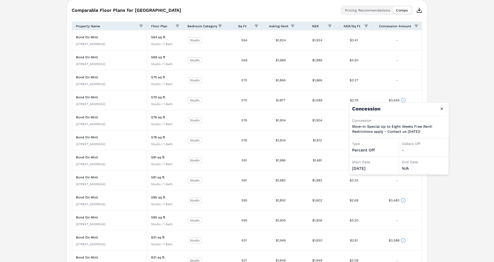
scroll to position [360, 0]
drag, startPoint x: 352, startPoint y: 128, endPoint x: 420, endPoint y: 134, distance: 67.5
click at [420, 134] on div "Concession Move-in Special Up to Eight Weeks Free Rent! Restrictions apply - Co…" at bounding box center [399, 126] width 94 height 17
click at [444, 107] on button "Close" at bounding box center [442, 109] width 8 height 8
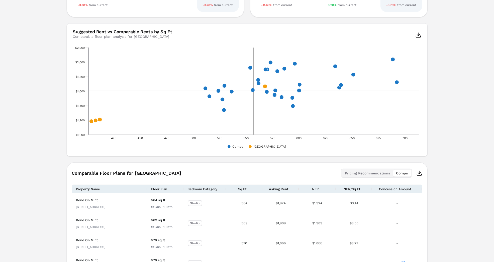
scroll to position [0, 0]
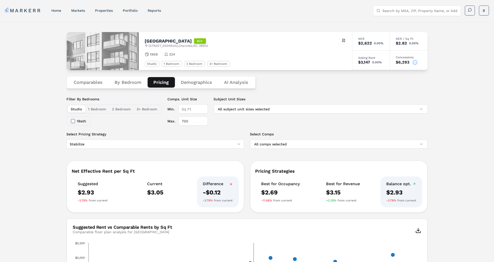
click at [194, 82] on button "Demographics" at bounding box center [196, 82] width 43 height 11
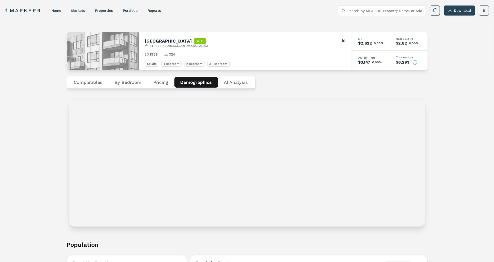
click at [82, 8] on div "markets" at bounding box center [78, 10] width 14 height 5
click at [78, 12] on link "markets" at bounding box center [78, 11] width 14 height 4
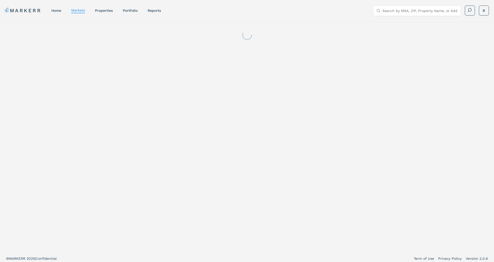
click at [43, 87] on div at bounding box center [247, 137] width 494 height 230
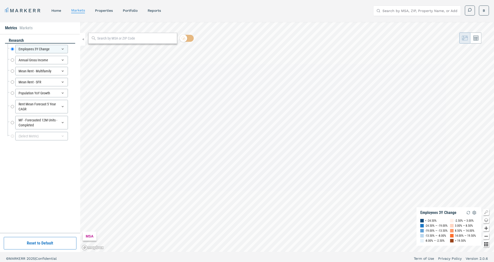
click at [73, 65] on div "Annual Gross Income Annual Gross Income" at bounding box center [42, 60] width 68 height 11
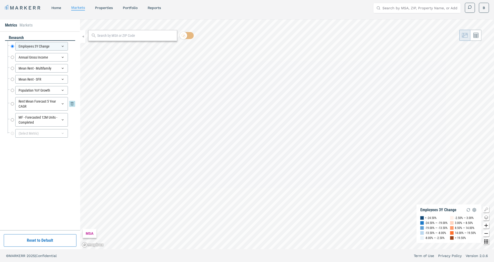
click at [13, 102] on input "Rent Mean Forecast 5 Year CAGR" at bounding box center [12, 104] width 3 height 14
radio input "false"
radio input "true"
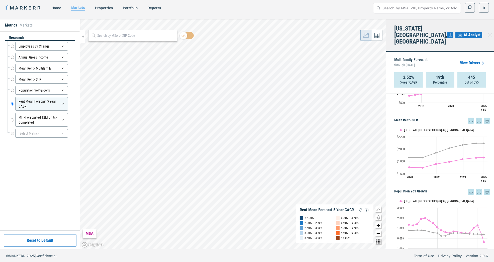
scroll to position [253, 0]
click at [58, 7] on link "home" at bounding box center [56, 8] width 10 height 4
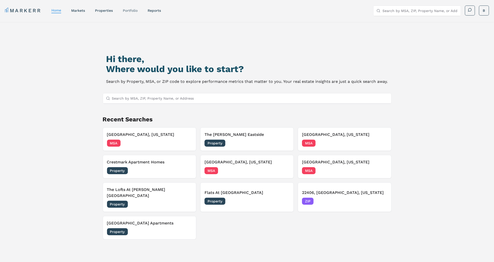
click at [131, 9] on link "Portfolio" at bounding box center [130, 11] width 15 height 4
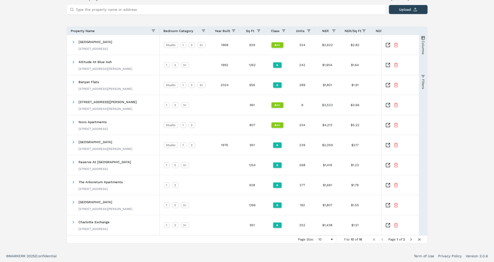
scroll to position [43, 0]
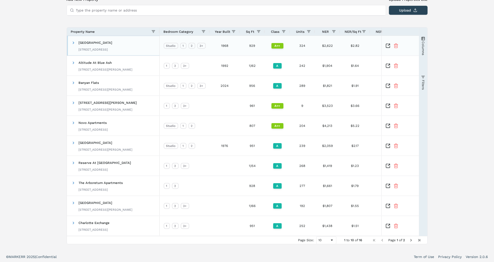
click at [97, 45] on div "Kingston 124 E Kingston Ave, Charlotte, NC 28203" at bounding box center [96, 46] width 34 height 16
click at [74, 41] on span at bounding box center [74, 43] width 4 height 4
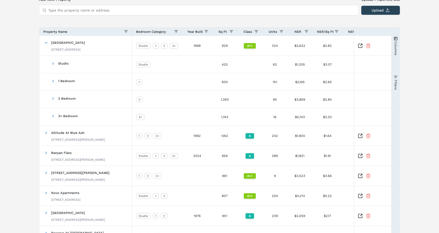
click at [19, 50] on div "My default portfolio Add New Property Upload Properties List Type the property …" at bounding box center [219, 150] width 439 height 342
click at [21, 78] on div "My default portfolio Add New Property Upload Properties List Type the property …" at bounding box center [219, 150] width 439 height 342
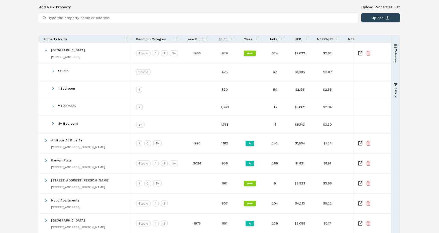
scroll to position [35, 0]
click at [360, 54] on icon "Inspect Comparable" at bounding box center [360, 53] width 5 height 5
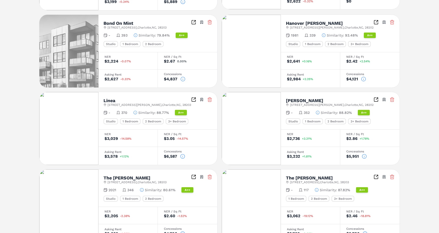
scroll to position [299, 0]
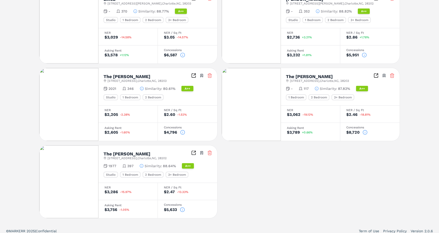
click at [211, 151] on icon at bounding box center [209, 153] width 5 height 5
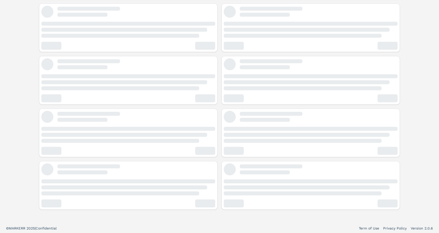
scroll to position [222, 0]
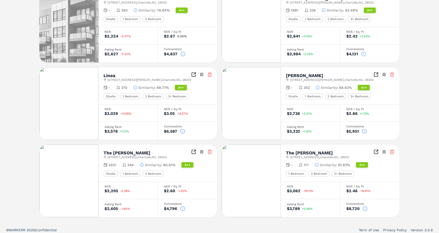
click at [221, 138] on div "[GEOGRAPHIC_DATA] [STREET_ADDRESS] Toggle portfolio menu 1970 310 Similarity : …" at bounding box center [219, 65] width 361 height 306
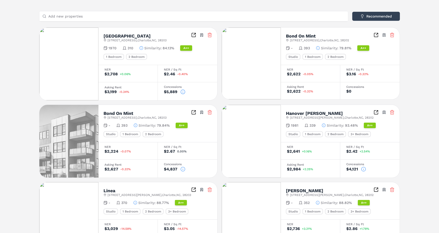
scroll to position [0, 0]
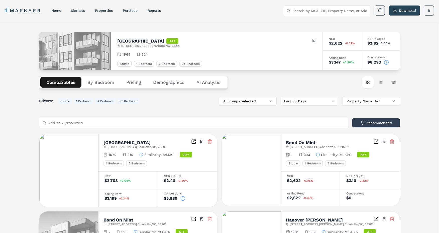
click at [395, 80] on button "Map view" at bounding box center [394, 82] width 12 height 12
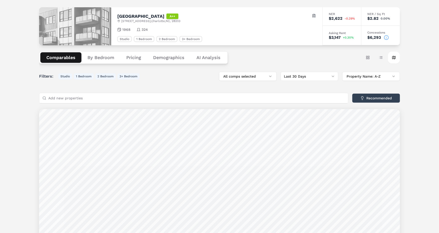
scroll to position [4, 0]
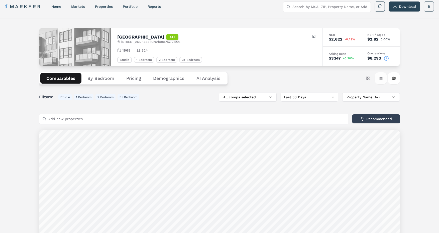
click at [384, 78] on button "Table view" at bounding box center [381, 78] width 12 height 12
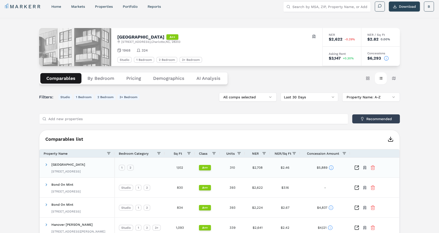
click at [398, 162] on div "Toggle portfolio menu" at bounding box center [375, 168] width 50 height 20
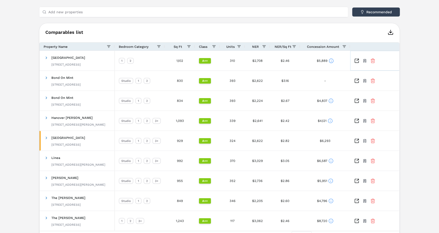
scroll to position [112, 0]
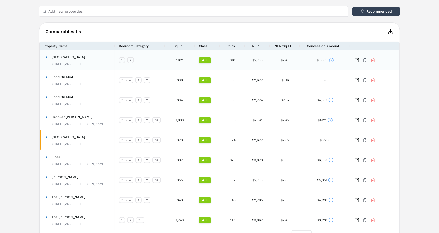
click at [331, 60] on icon at bounding box center [331, 60] width 0 height 1
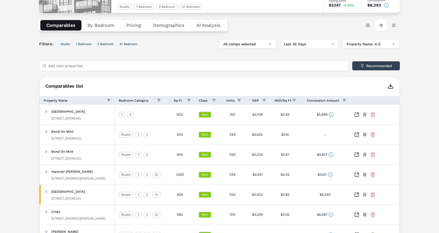
scroll to position [0, 0]
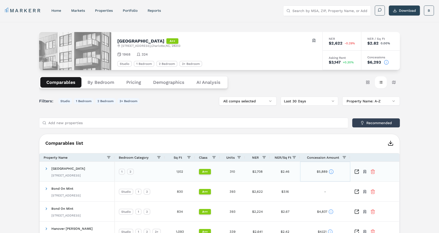
click at [329, 170] on circle at bounding box center [331, 172] width 4 height 4
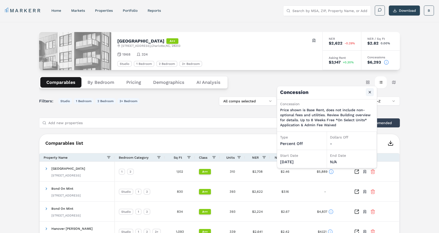
click at [371, 91] on button "Close" at bounding box center [370, 92] width 8 height 8
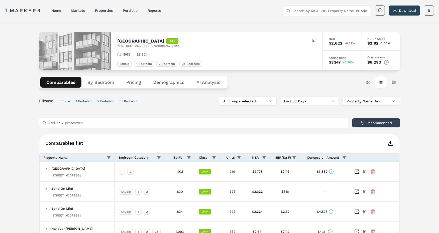
click at [415, 120] on div "Kingston A++ [STREET_ADDRESS] Toggle portfolio menu 1968 324 Studio 1 Bedroom 2…" at bounding box center [219, 191] width 439 height 339
click at [182, 101] on div "Filters: Studio 1 Bedroom 2 Bedroom 3+ Bedroom All comps selected Last 30 Days …" at bounding box center [219, 101] width 361 height 9
click at [100, 80] on button "By Bedroom" at bounding box center [100, 82] width 39 height 11
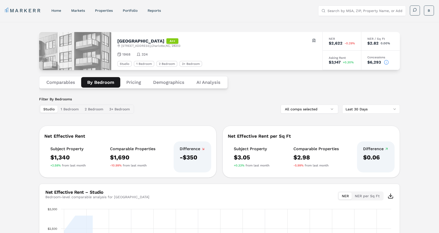
click at [21, 108] on div "Kingston A++ [STREET_ADDRESS] Toggle portfolio menu 1968 324 Studio 1 Bedroom 2…" at bounding box center [219, 170] width 439 height 297
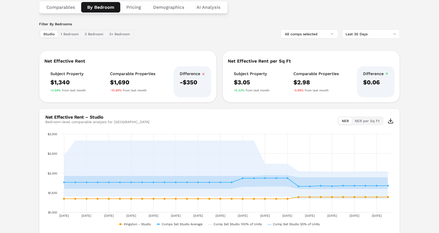
scroll to position [70, 0]
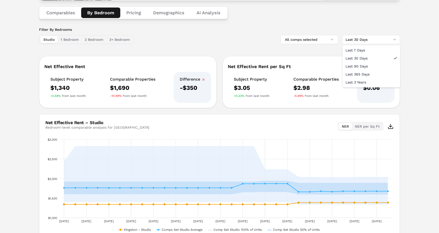
click at [381, 37] on html "MARKERR home markets properties Portfolio reports Search by MSA, ZIP, Property …" at bounding box center [219, 96] width 439 height 332
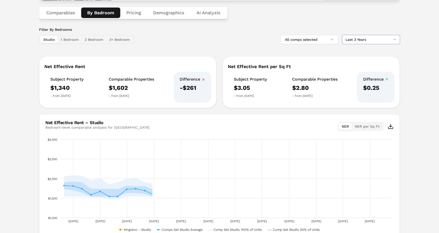
scroll to position [98, 0]
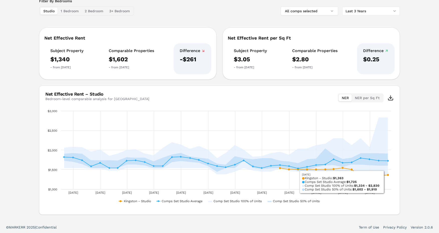
click at [410, 178] on div "Kingston A++ [STREET_ADDRESS] Toggle portfolio menu 1968 324 Studio 1 Bedroom 2…" at bounding box center [219, 72] width 439 height 297
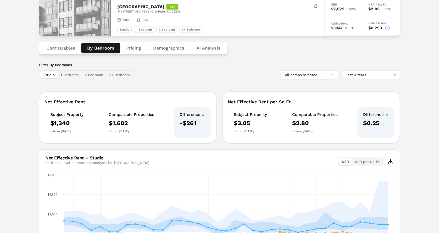
scroll to position [0, 0]
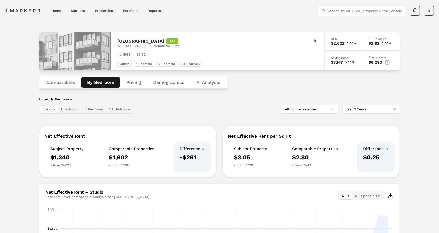
click at [75, 108] on button "1 Bedroom" at bounding box center [70, 109] width 24 height 7
click at [94, 109] on button "2 Bedroom" at bounding box center [94, 109] width 25 height 7
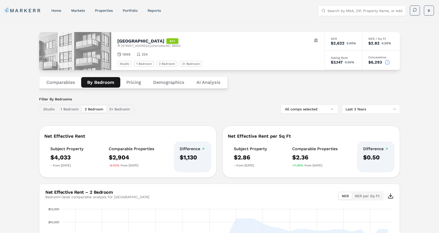
click at [134, 81] on button "Pricing" at bounding box center [133, 82] width 27 height 11
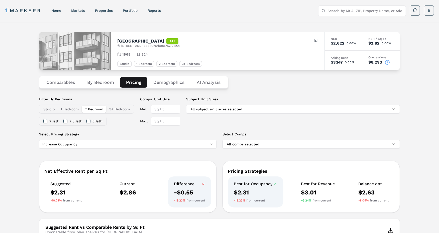
click at [49, 120] on div "2 Bath" at bounding box center [51, 121] width 16 height 9
click at [44, 120] on button "2 Bath" at bounding box center [45, 121] width 4 height 4
click at [170, 121] on input "Max." at bounding box center [165, 121] width 29 height 9
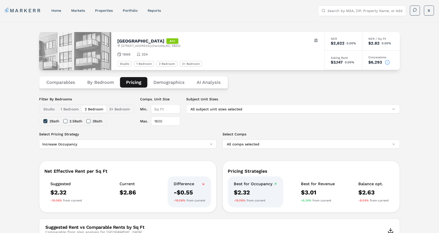
type input "1800"
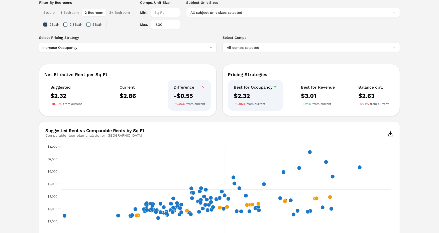
scroll to position [98, 0]
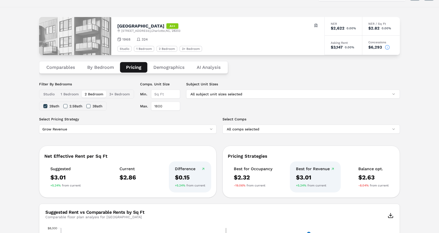
scroll to position [0, 0]
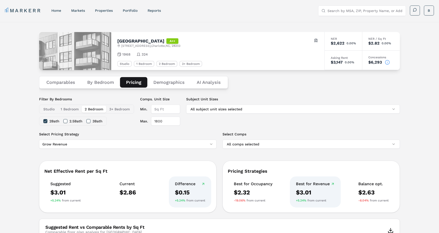
click at [80, 10] on link "markets" at bounding box center [78, 11] width 14 height 4
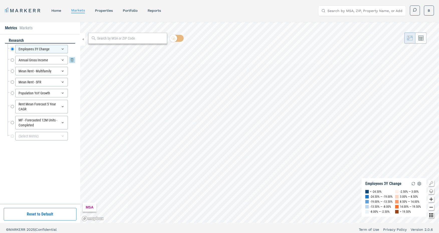
click at [13, 59] on input "Annual Gross Income" at bounding box center [12, 60] width 3 height 9
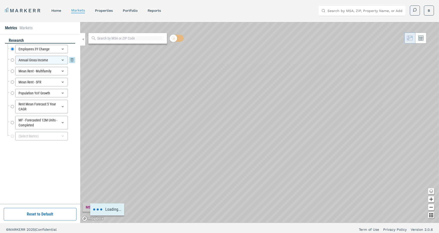
radio input "false"
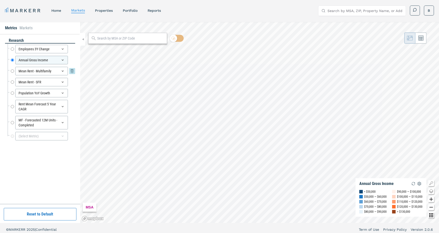
click at [14, 69] on input "Mean Rent - Multifamily" at bounding box center [12, 71] width 3 height 9
radio input "false"
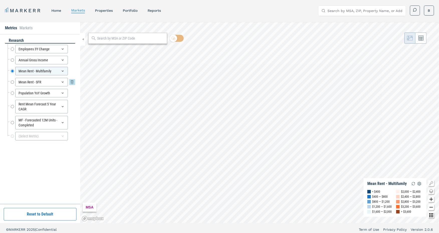
click at [14, 80] on input "Mean Rent - SFR" at bounding box center [12, 82] width 3 height 9
radio input "false"
radio input "true"
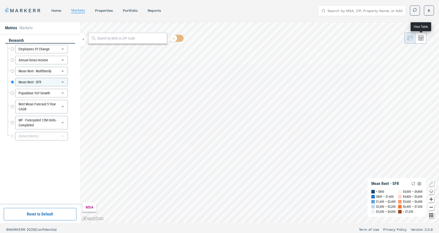
click at [422, 40] on icon at bounding box center [421, 38] width 5 height 5
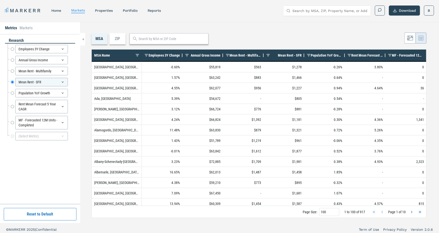
click at [366, 57] on span "Rent Mean Forecast 5 Year CAGR" at bounding box center [367, 55] width 32 height 4
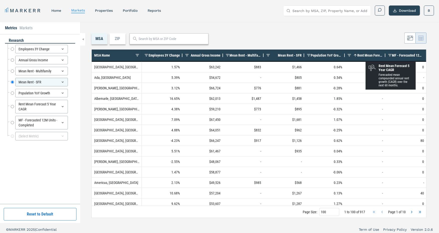
click at [366, 57] on span "Rent Mean Forecast 5 Year CAGR" at bounding box center [370, 55] width 26 height 4
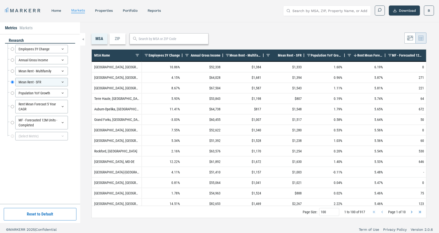
click at [326, 27] on div "MSA ZIP Press ENTER to sort. Press CTRL ENTER to open filter Drag here to set r…" at bounding box center [259, 122] width 359 height 201
click at [293, 44] on div "MSA ZIP" at bounding box center [258, 38] width 335 height 11
click at [233, 10] on div "MARKERR home markets properties Portfolio reports Search by MSA, ZIP, Property …" at bounding box center [219, 11] width 429 height 10
click at [133, 11] on link "Portfolio" at bounding box center [130, 11] width 15 height 4
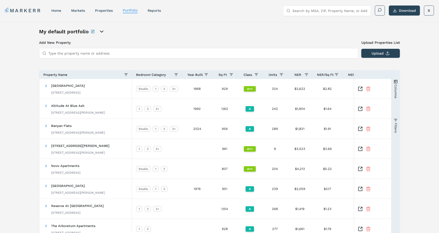
click at [82, 8] on nav "MARKERR home markets properties Portfolio reports" at bounding box center [83, 10] width 156 height 7
click at [81, 9] on link "markets" at bounding box center [78, 11] width 14 height 4
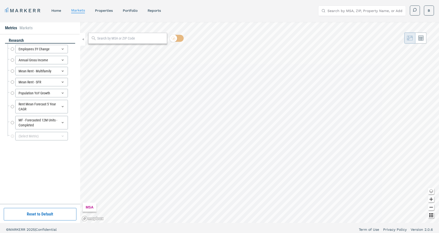
radio input "true"
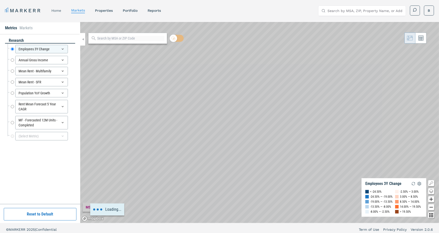
click at [55, 9] on link "home" at bounding box center [56, 11] width 10 height 4
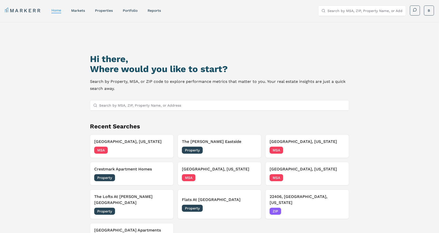
scroll to position [43, 0]
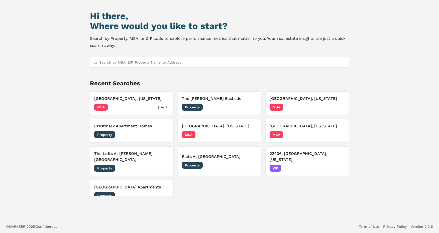
click at [128, 107] on div "MSA [DATE]" at bounding box center [131, 107] width 75 height 7
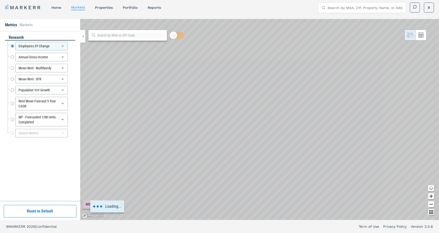
scroll to position [3, 0]
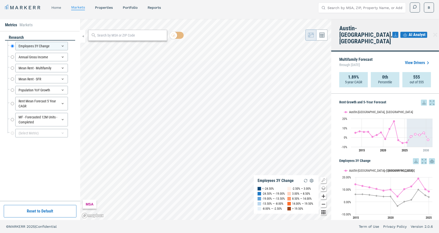
click at [59, 7] on link "home" at bounding box center [56, 8] width 10 height 4
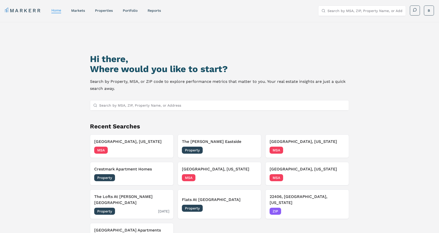
click at [150, 195] on h3 "The Lofts At [PERSON_NAME][GEOGRAPHIC_DATA]" at bounding box center [131, 200] width 75 height 12
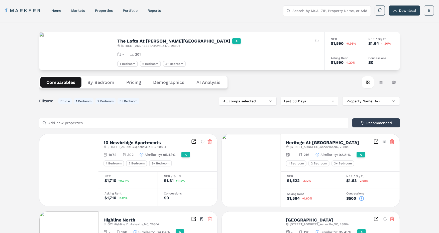
click at [171, 100] on div "Filters: Studio 1 Bedroom 2 Bedroom 3+ Bedroom All comps selected Last 30 Days …" at bounding box center [219, 101] width 361 height 9
click at [167, 83] on button "Demographics" at bounding box center [168, 82] width 43 height 11
